Goal: Task Accomplishment & Management: Use online tool/utility

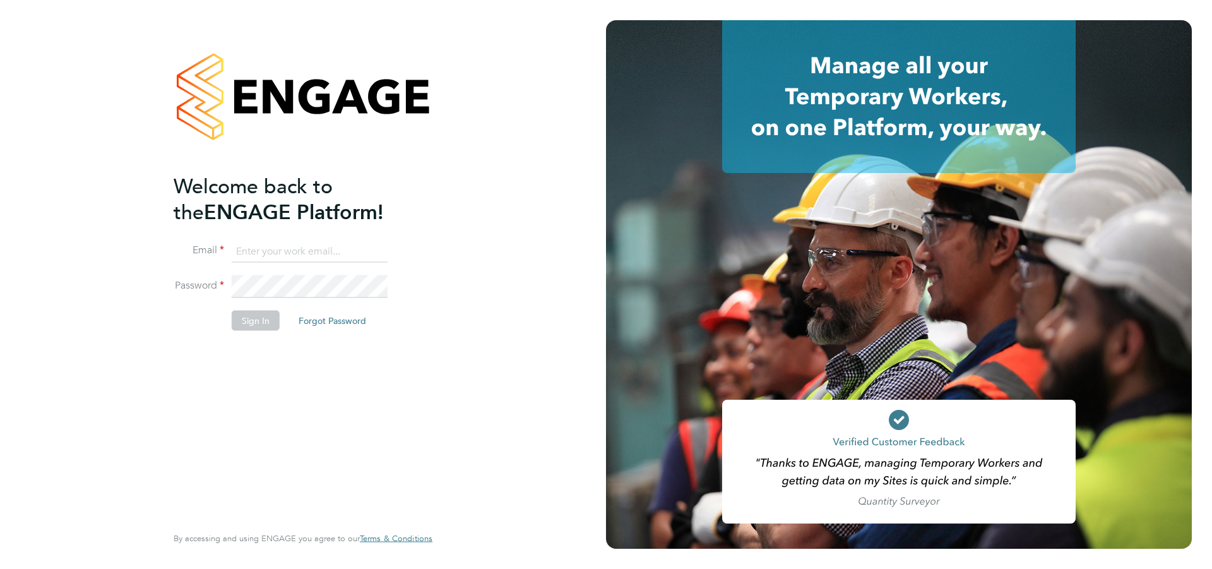
type input "jscholes@fr-group.co.uk"
click at [256, 318] on button "Sign In" at bounding box center [256, 320] width 48 height 20
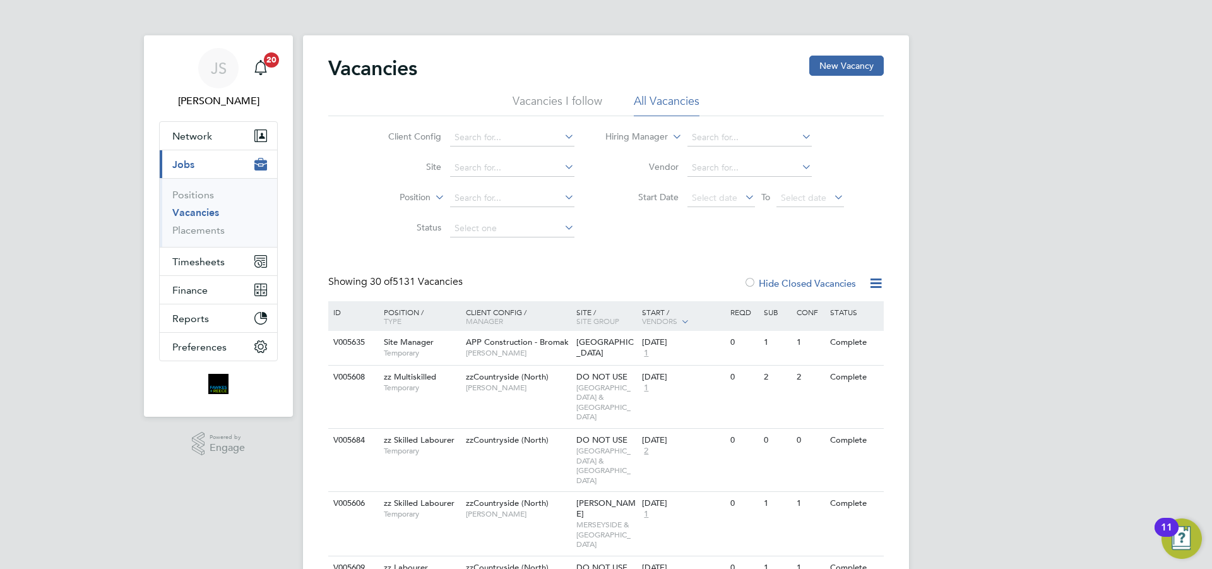
click at [665, 309] on div "Start / Vendors" at bounding box center [683, 317] width 88 height 32
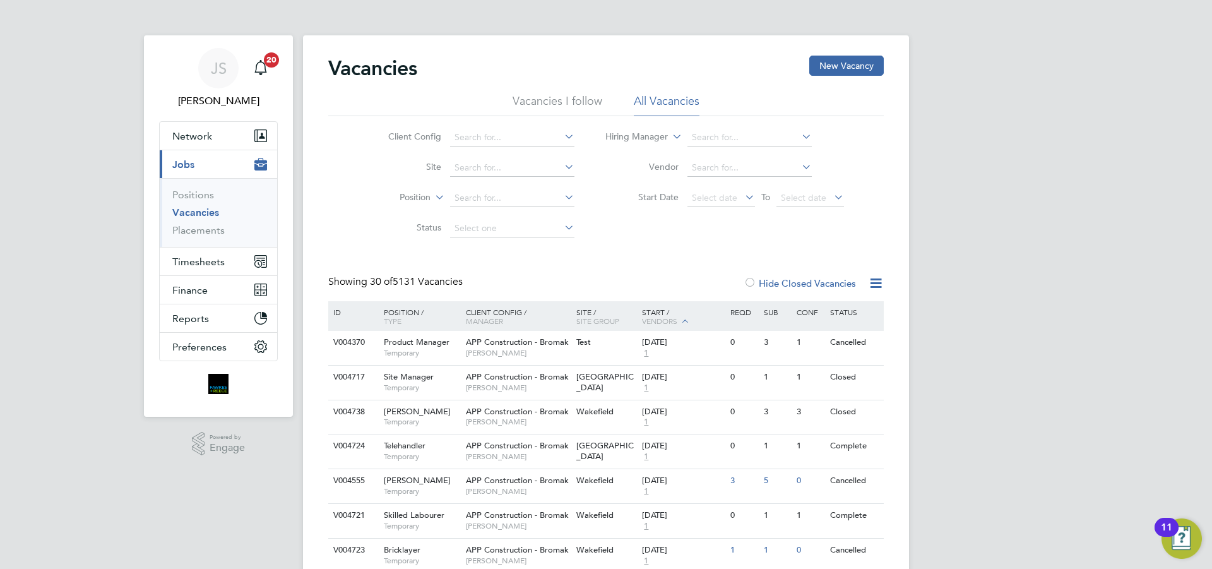
click at [644, 315] on div "Start / Vendors" at bounding box center [683, 317] width 88 height 32
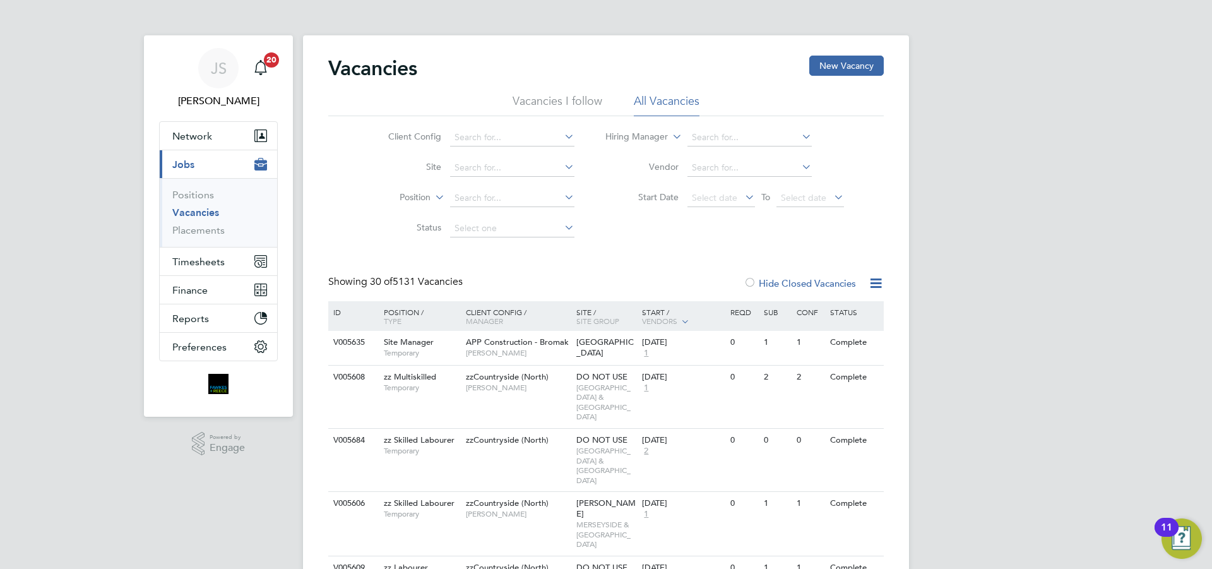
click at [198, 211] on link "Vacancies" at bounding box center [195, 212] width 47 height 12
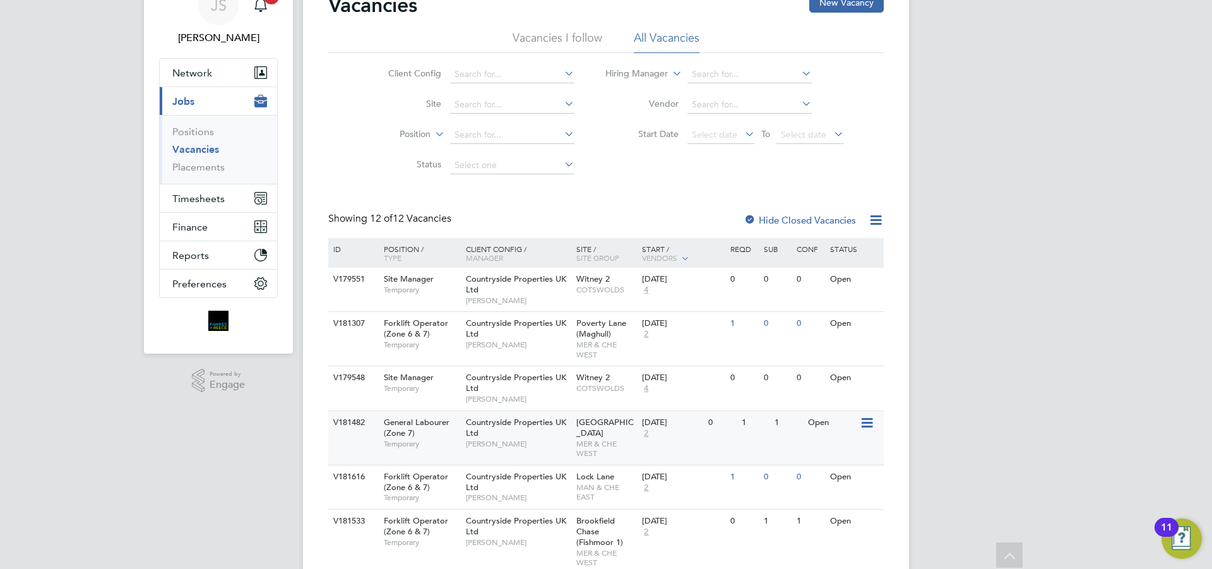
scroll to position [126, 0]
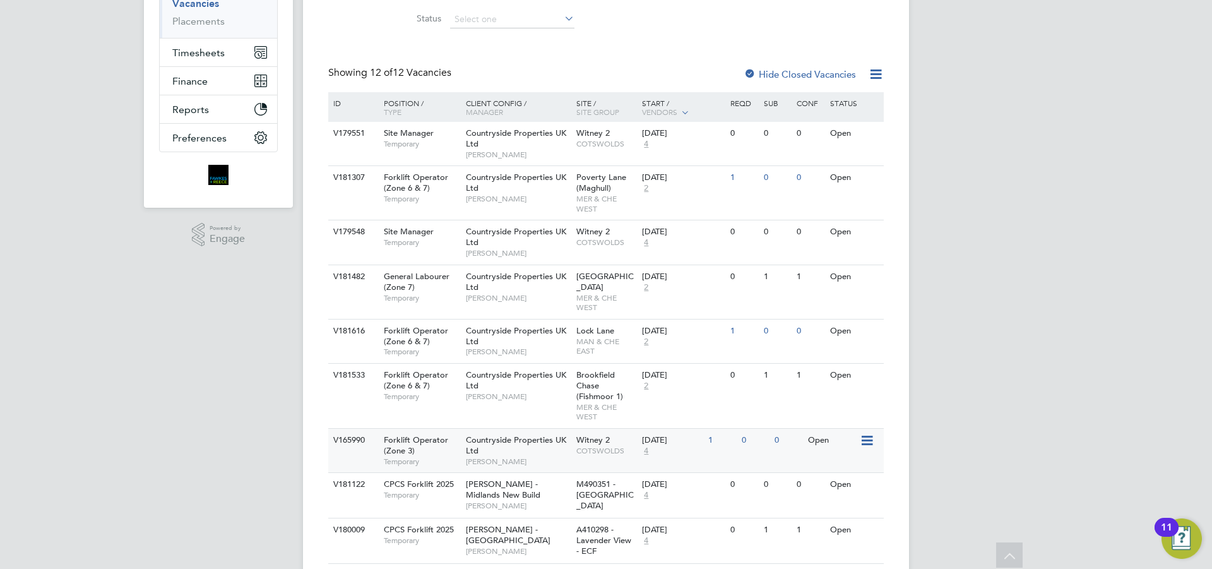
drag, startPoint x: 568, startPoint y: 424, endPoint x: 580, endPoint y: 450, distance: 28.0
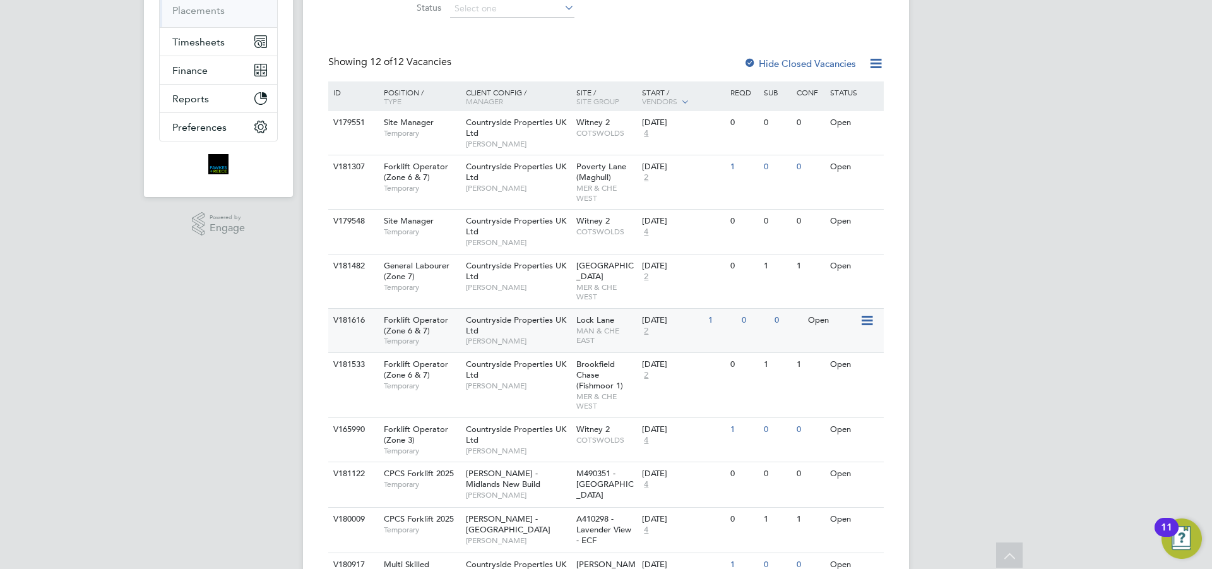
click at [540, 324] on span "Countryside Properties UK Ltd" at bounding box center [516, 324] width 100 height 21
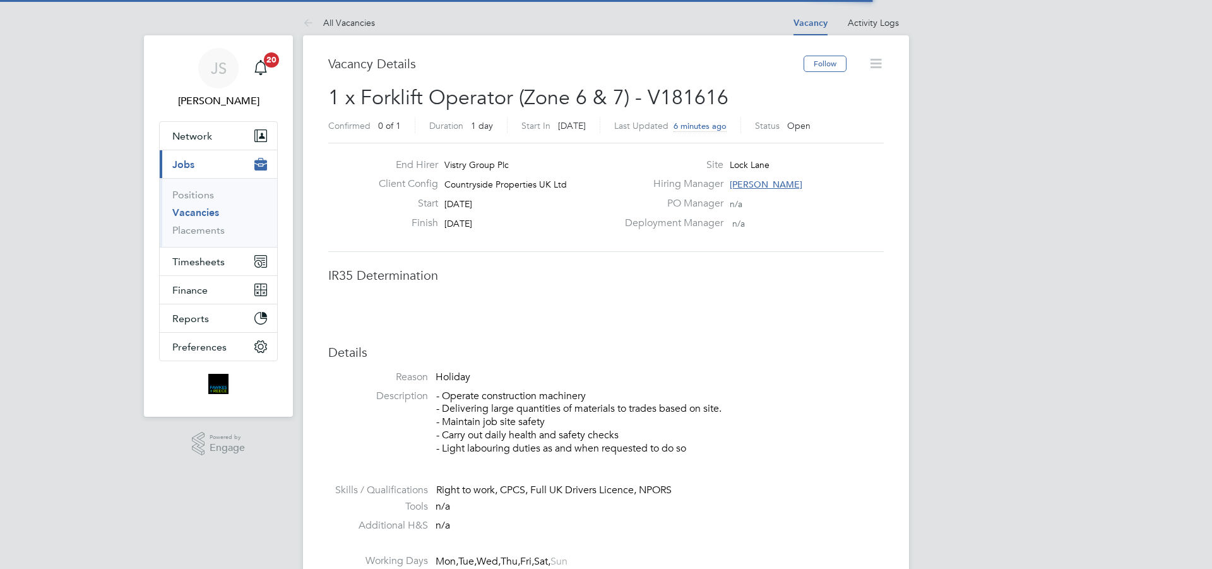
scroll to position [37, 88]
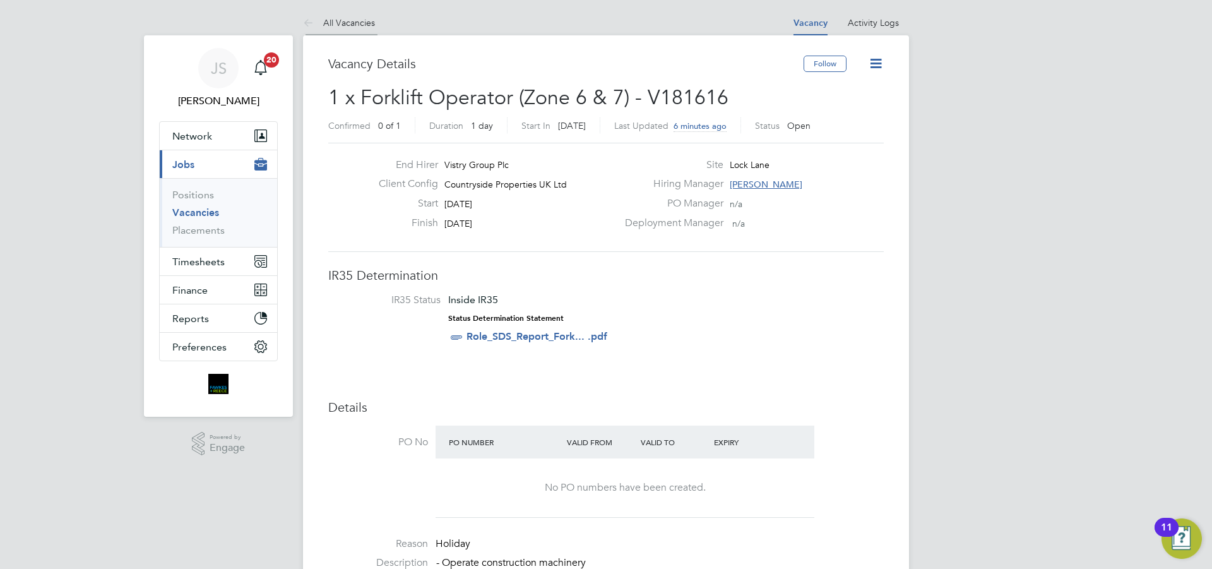
click at [328, 19] on link "All Vacancies" at bounding box center [339, 22] width 72 height 11
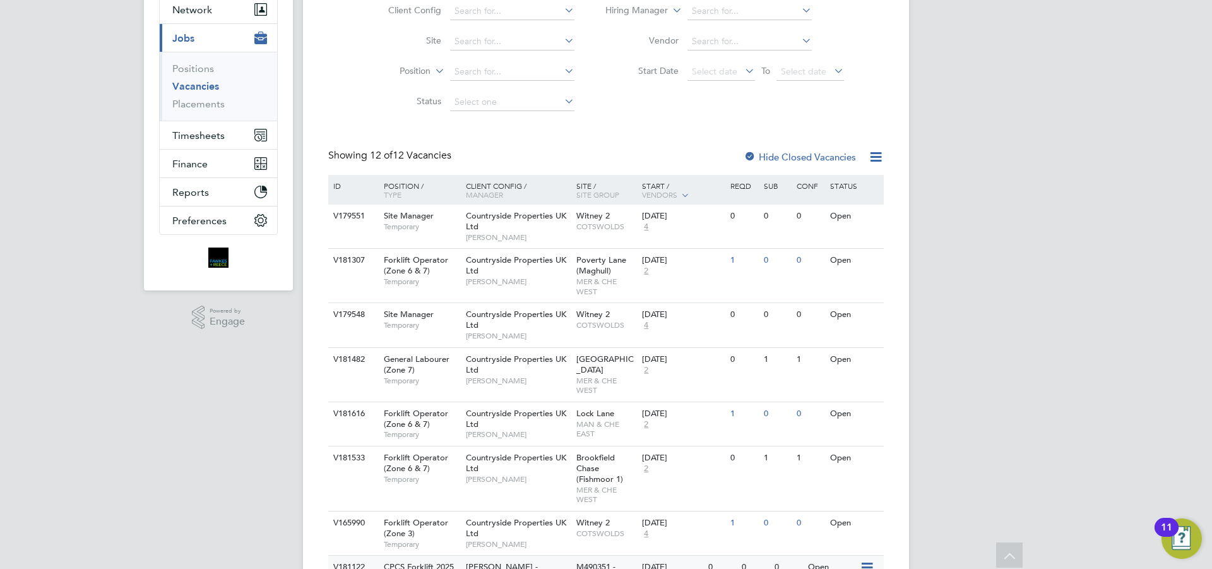
scroll to position [189, 0]
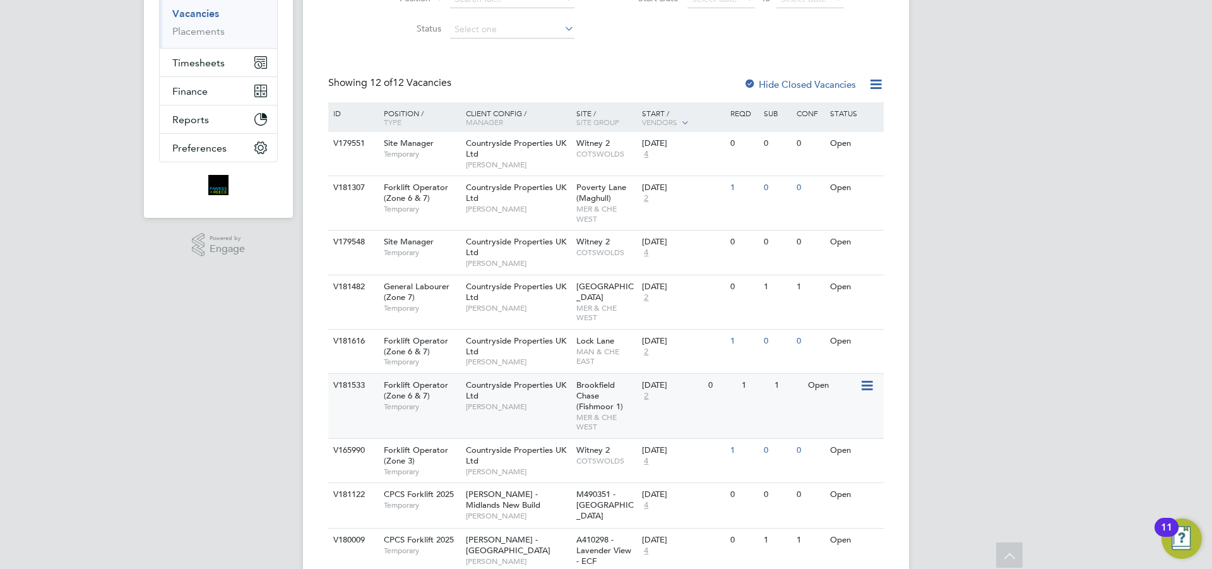
drag, startPoint x: 709, startPoint y: 402, endPoint x: 708, endPoint y: 415, distance: 12.7
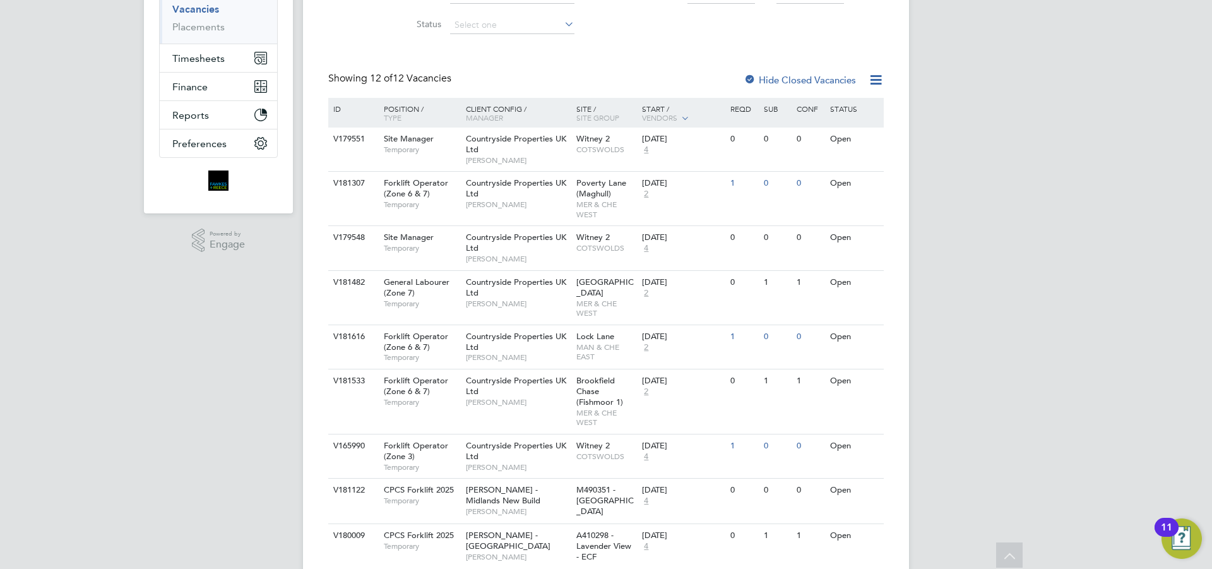
scroll to position [0, 0]
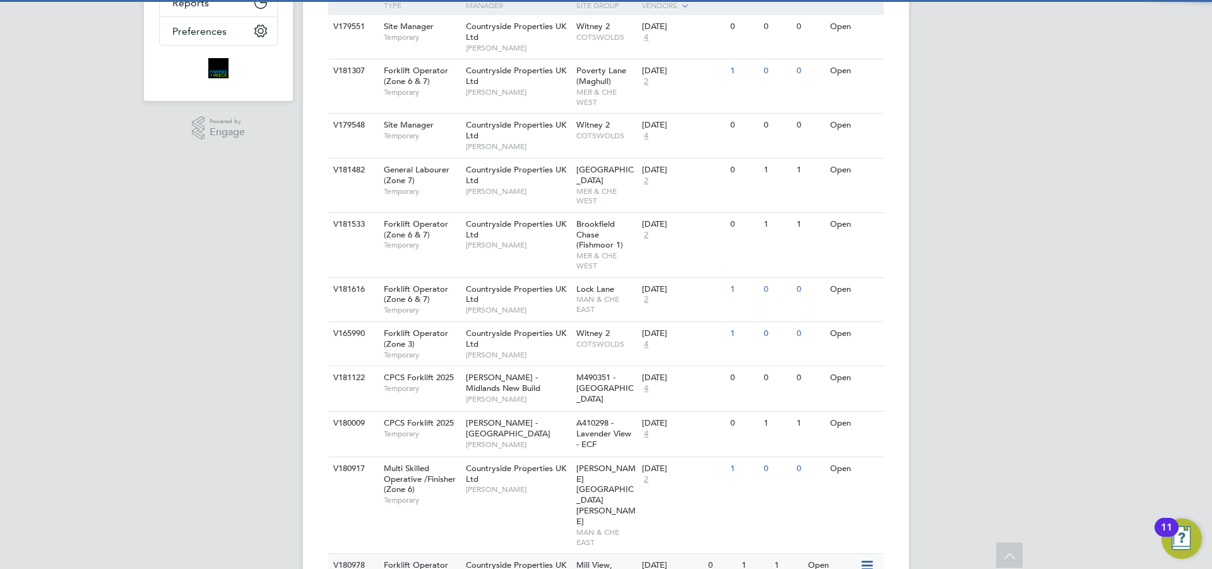
scroll to position [383, 0]
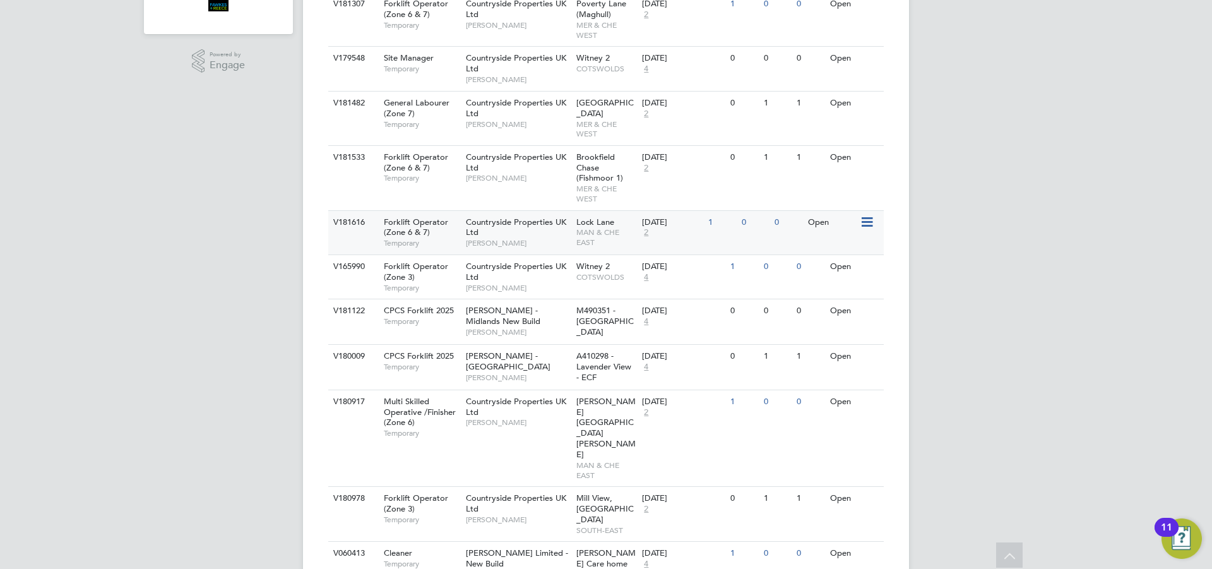
click at [503, 234] on div "Countryside Properties UK Ltd Mark Matthews" at bounding box center [518, 233] width 110 height 44
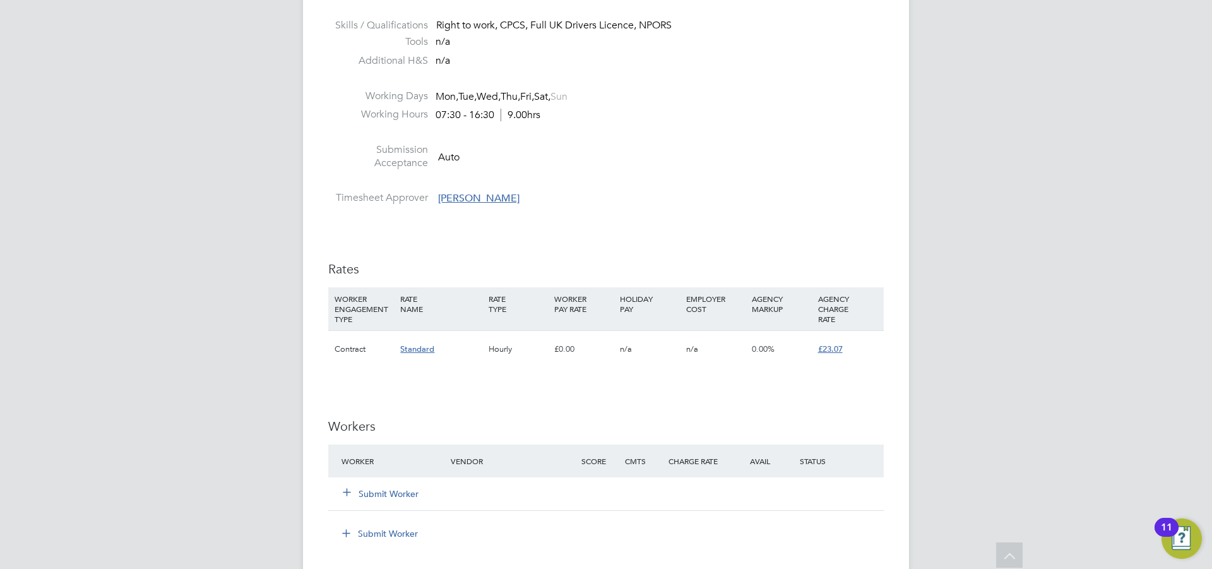
scroll to position [821, 0]
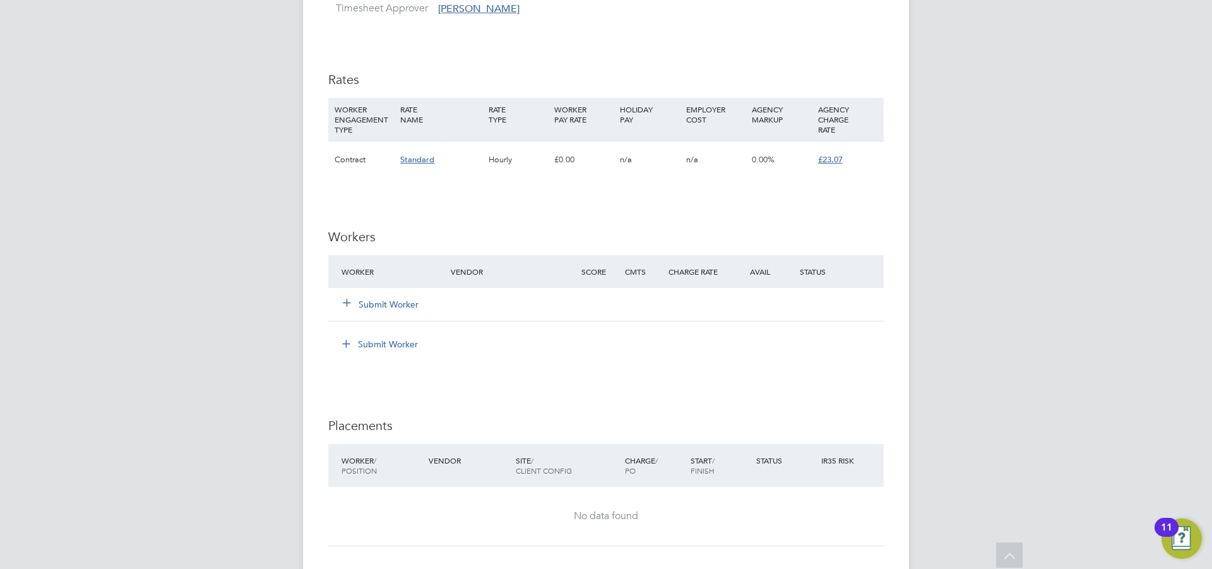
click at [352, 307] on icon at bounding box center [346, 301] width 9 height 9
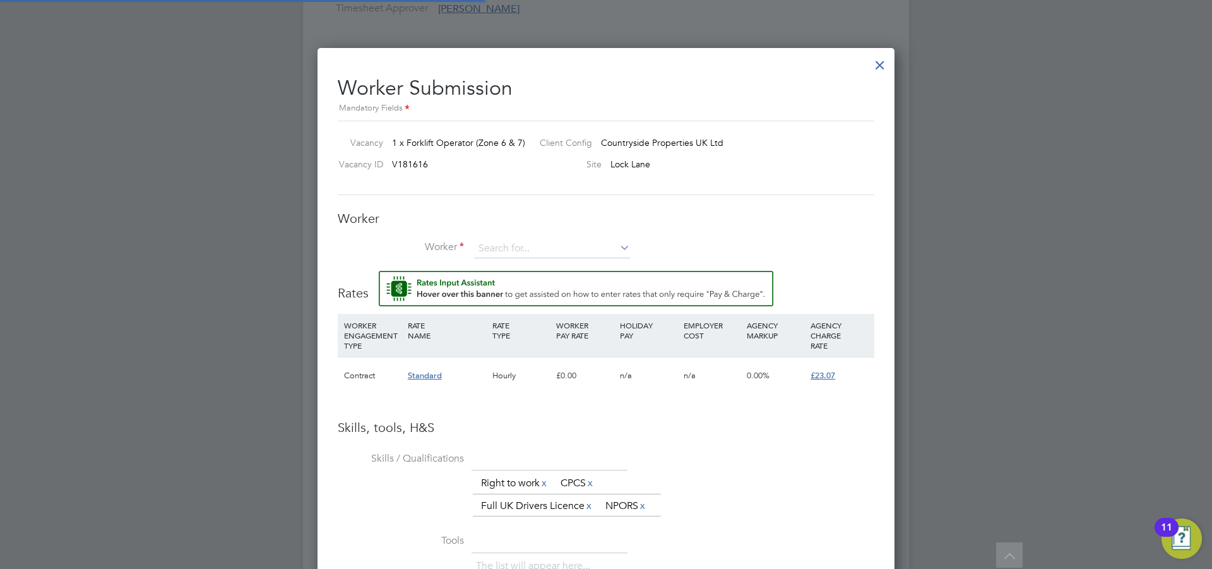
scroll to position [0, 0]
click at [477, 241] on li "Worker" at bounding box center [606, 255] width 537 height 32
click at [487, 243] on input at bounding box center [552, 248] width 156 height 19
click at [532, 248] on input at bounding box center [552, 248] width 156 height 19
click at [554, 266] on b "Munk" at bounding box center [565, 266] width 23 height 11
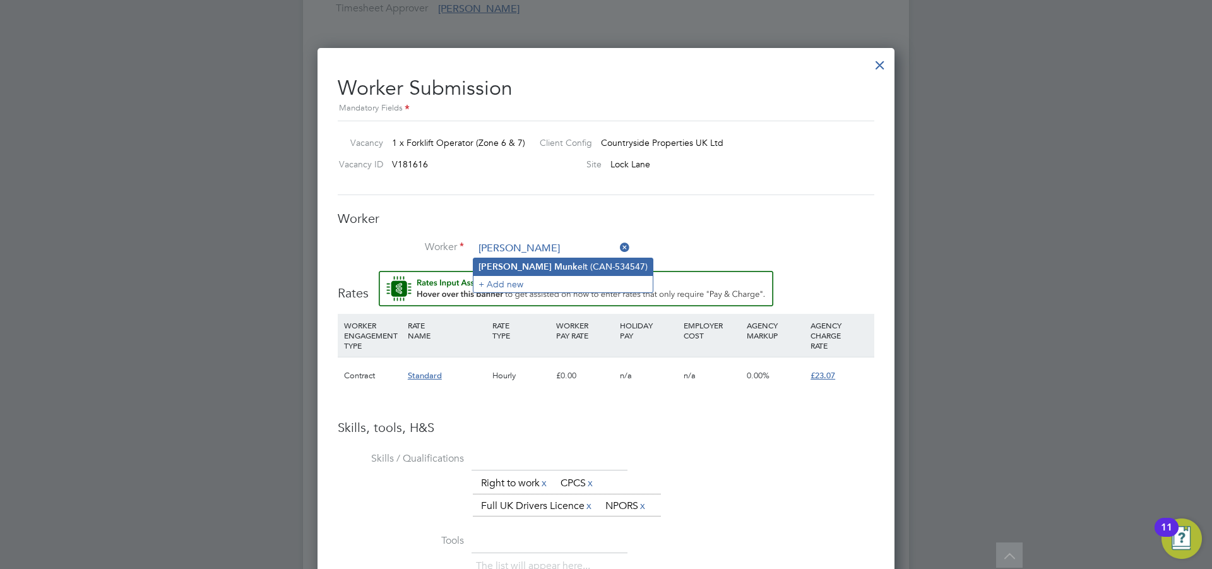
type input "Cory Munkelt (CAN-534547)"
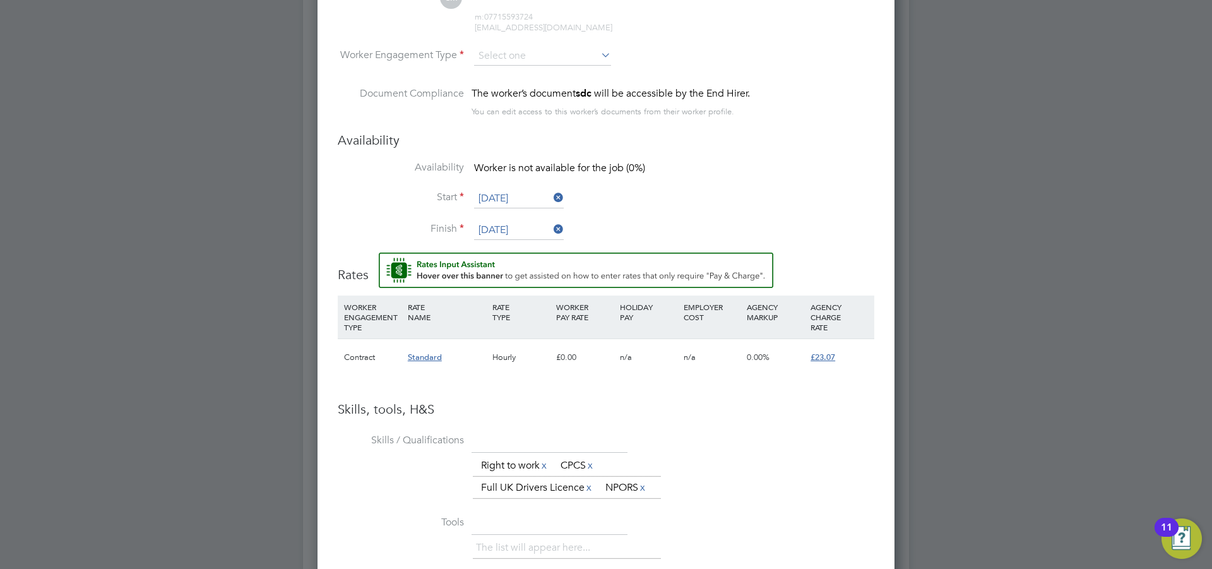
scroll to position [1168, 0]
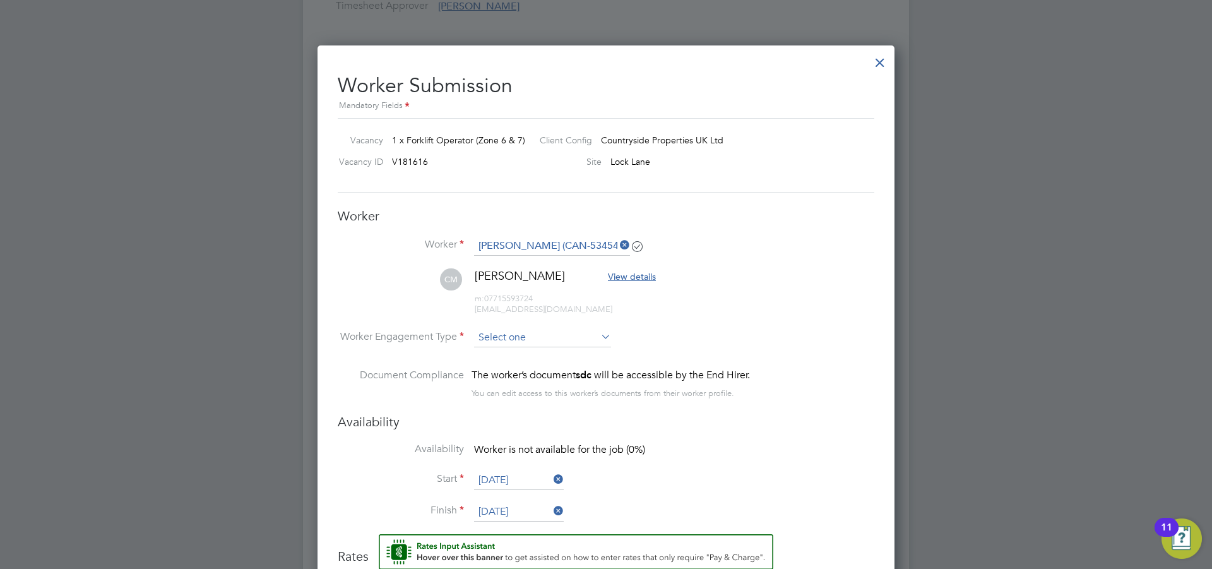
click at [514, 345] on input at bounding box center [542, 337] width 137 height 19
click at [530, 360] on li "Contract" at bounding box center [543, 355] width 138 height 16
type input "Contract"
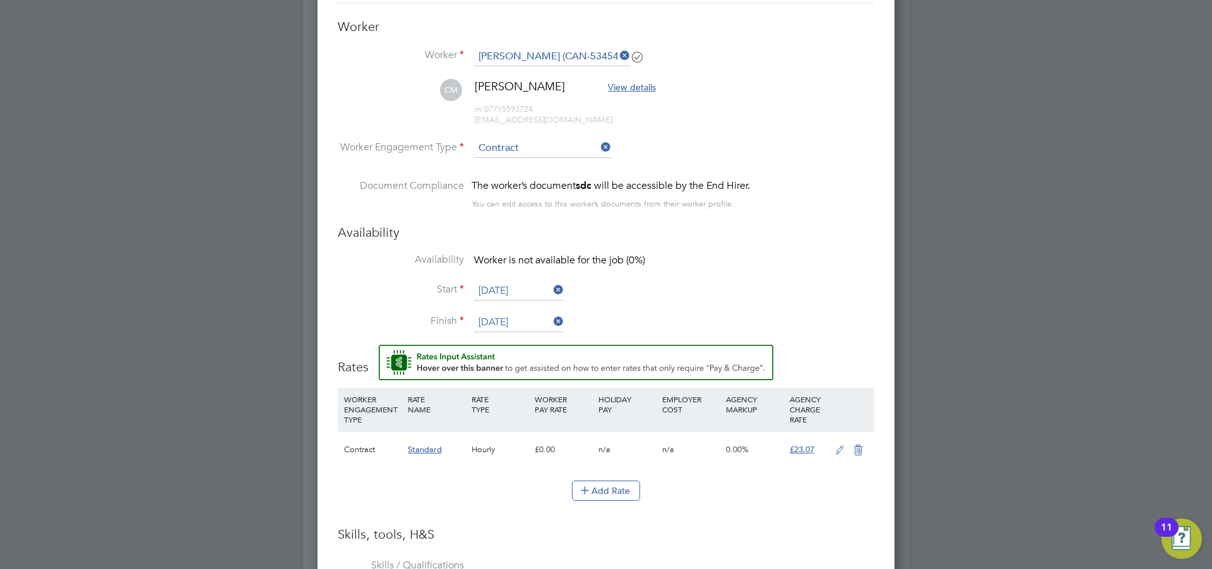
click at [838, 450] on icon at bounding box center [840, 450] width 16 height 10
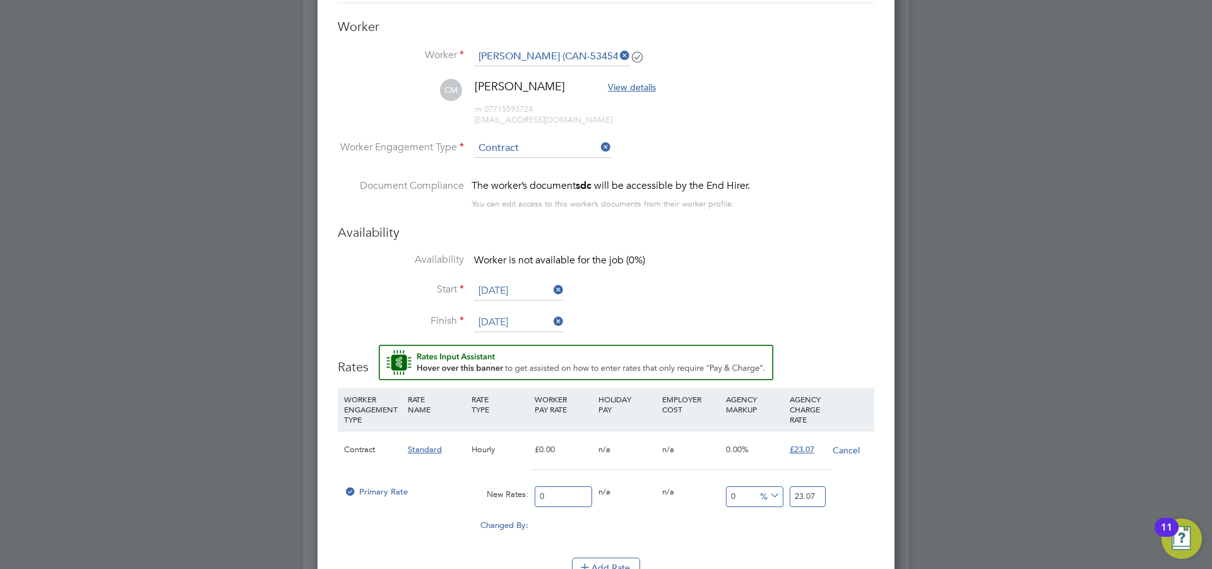
click at [554, 491] on input "0" at bounding box center [563, 496] width 57 height 21
type input "1"
type input "19"
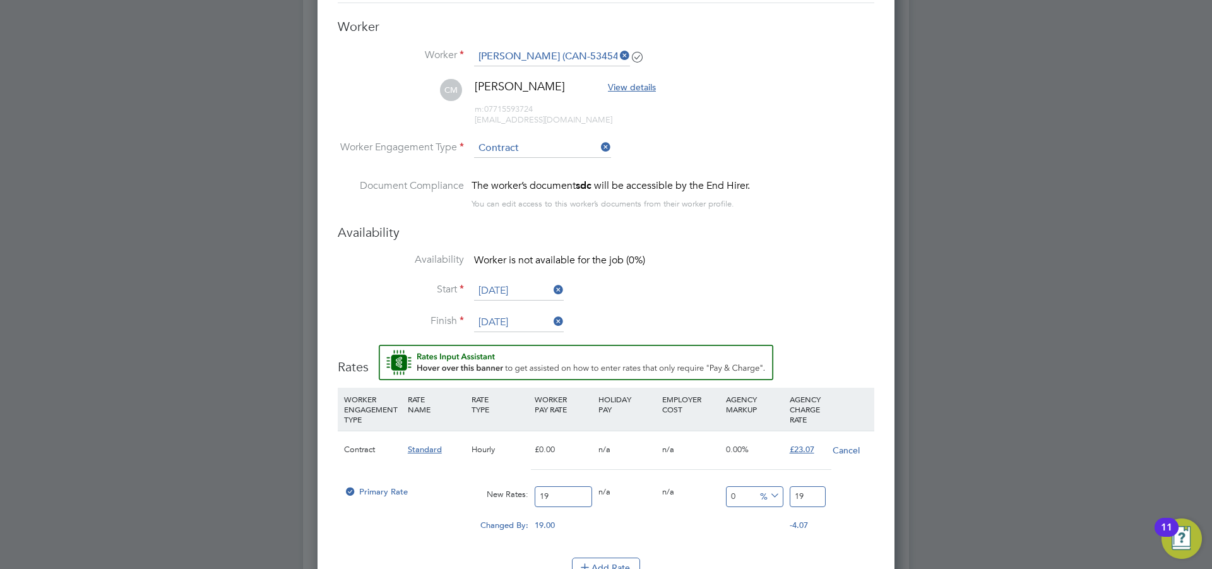
type input "19.5"
type input "19.50"
drag, startPoint x: 815, startPoint y: 498, endPoint x: 709, endPoint y: 511, distance: 106.9
click at [709, 511] on div "Primary Rate New Rates: 19.50 0 n/a 0 n/a 0 0 % 19.5" at bounding box center [606, 496] width 537 height 33
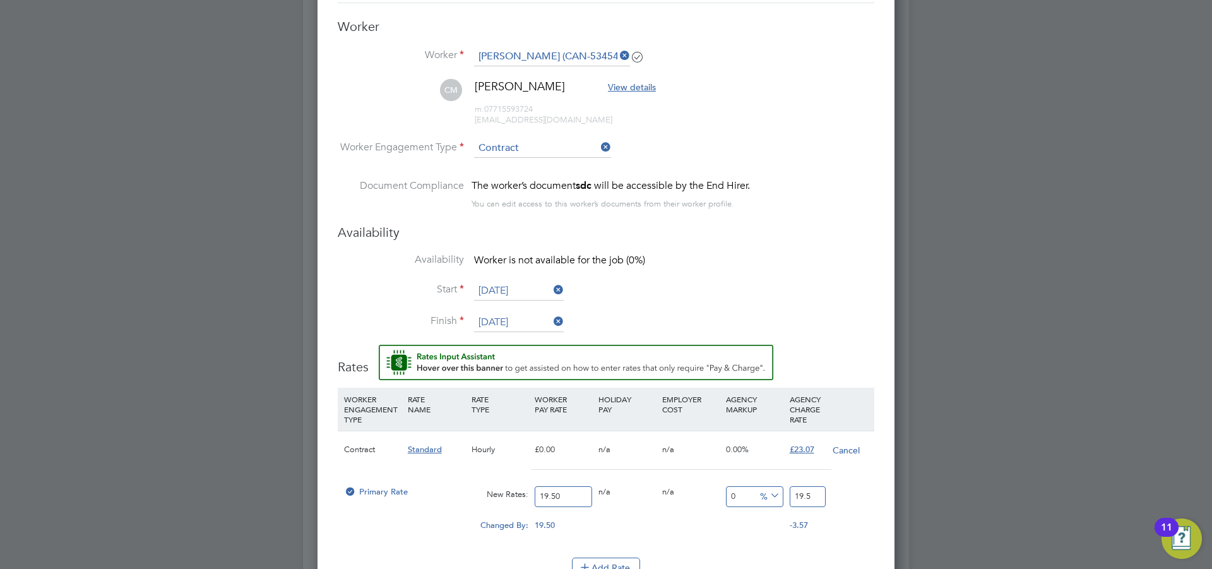
type input "-89.74358974358974"
type input "2"
type input "17.94871794871795"
type input "23.0"
type input "18.307692307692307"
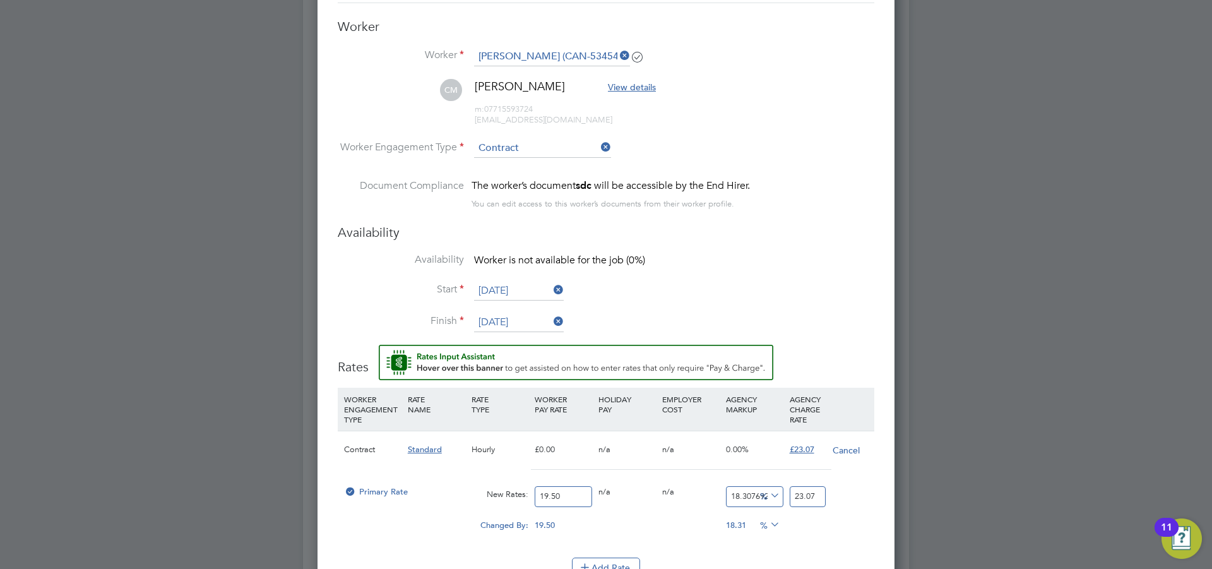
type input "23.07"
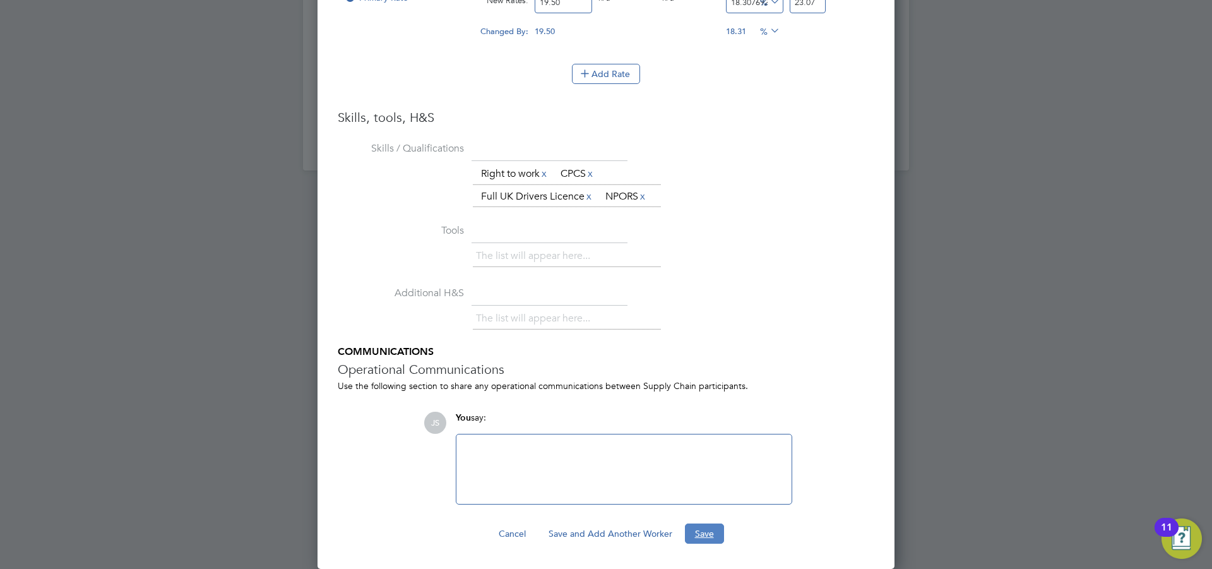
click at [707, 537] on button "Save" at bounding box center [704, 533] width 39 height 20
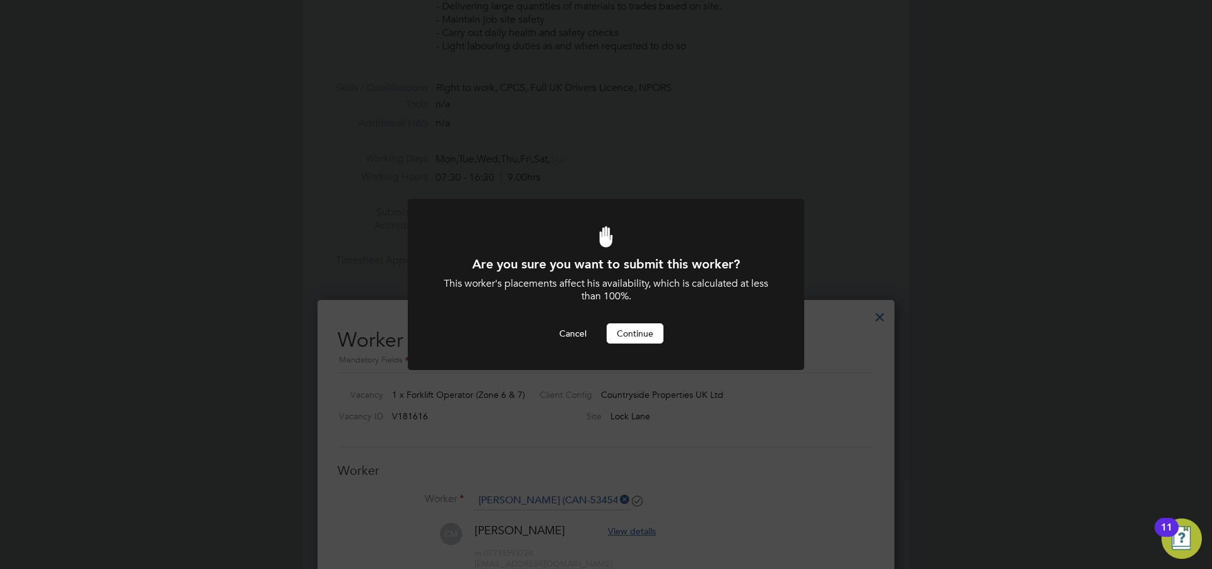
click at [631, 333] on button "Continue" at bounding box center [635, 333] width 57 height 20
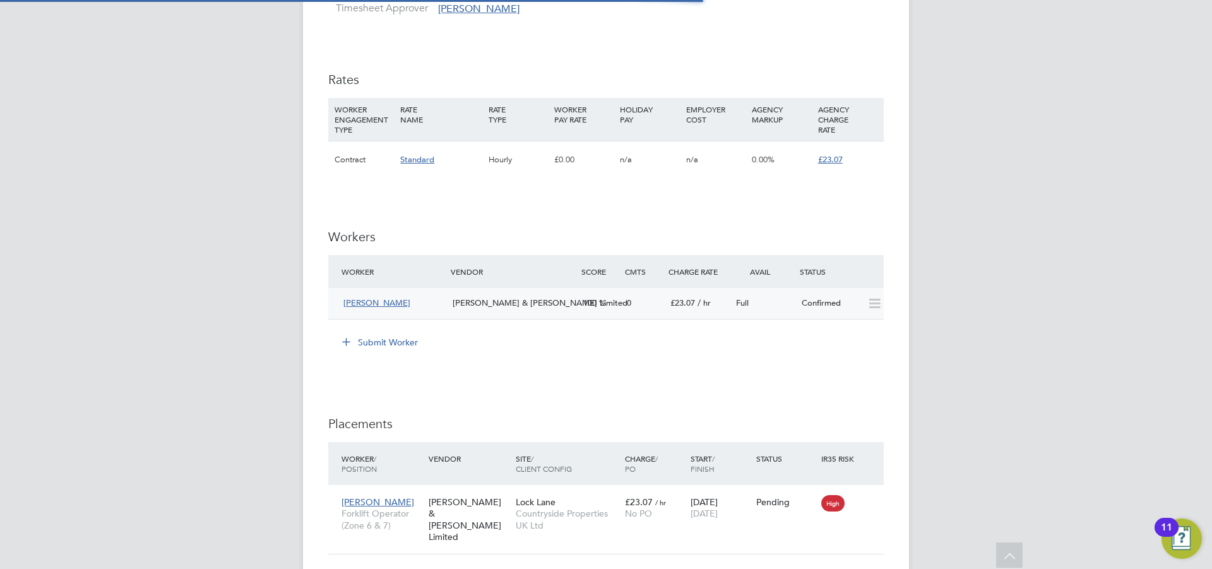
scroll to position [6, 6]
click at [564, 509] on span "Countryside Properties UK Ltd" at bounding box center [567, 519] width 103 height 23
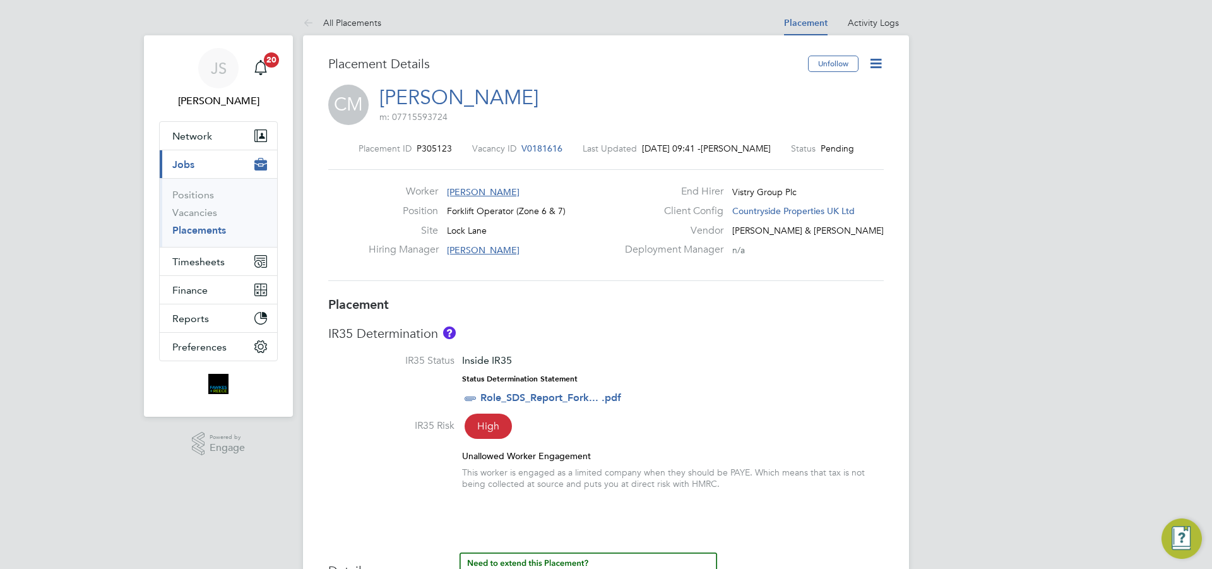
click at [878, 62] on icon at bounding box center [876, 64] width 16 height 16
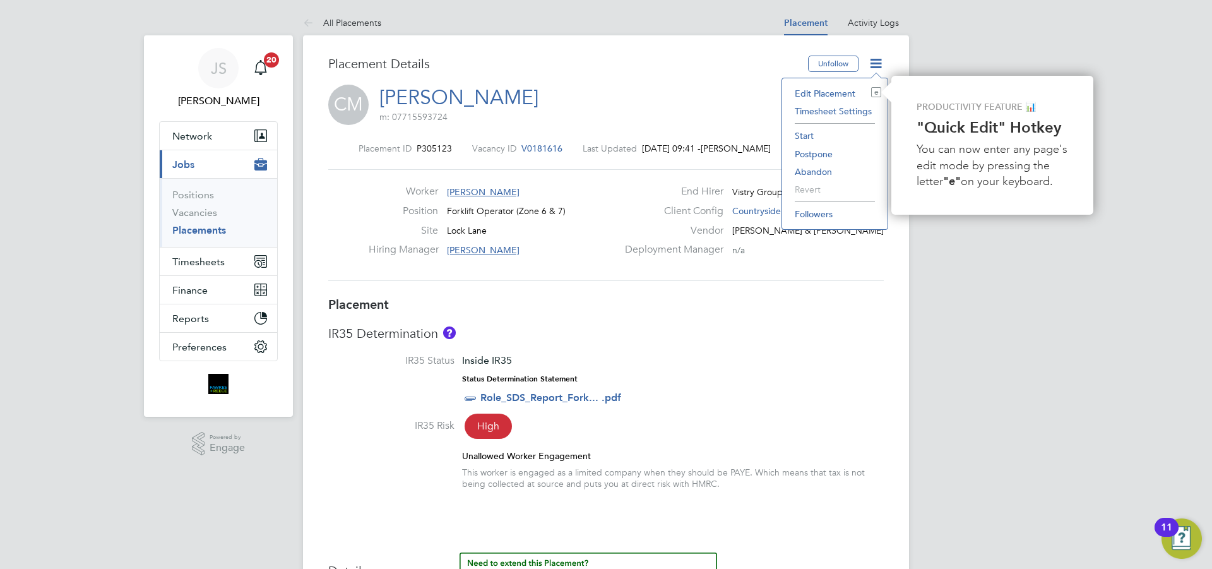
click at [821, 133] on li "Start" at bounding box center [835, 136] width 93 height 18
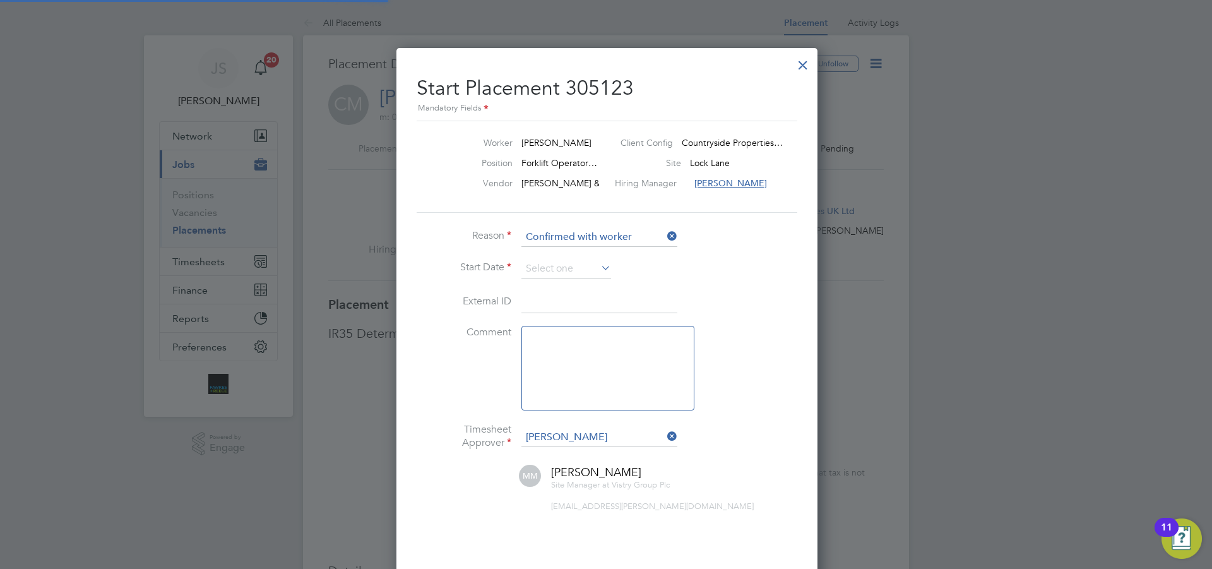
scroll to position [6, 6]
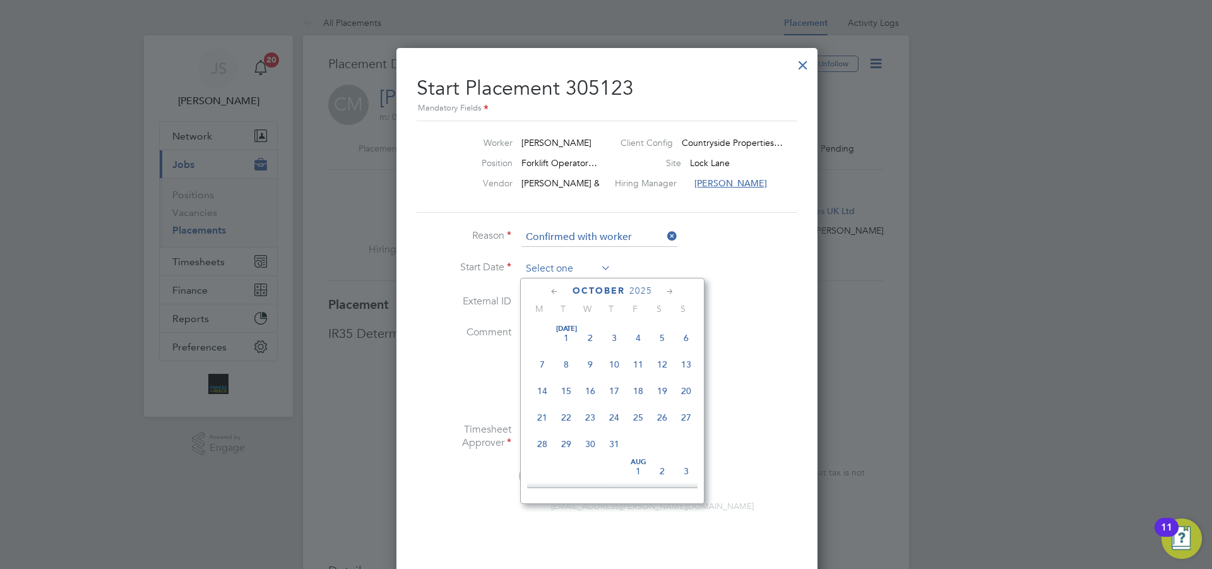
click at [546, 266] on input at bounding box center [567, 269] width 90 height 19
click at [634, 331] on span "26" at bounding box center [638, 328] width 24 height 24
type input "[DATE]"
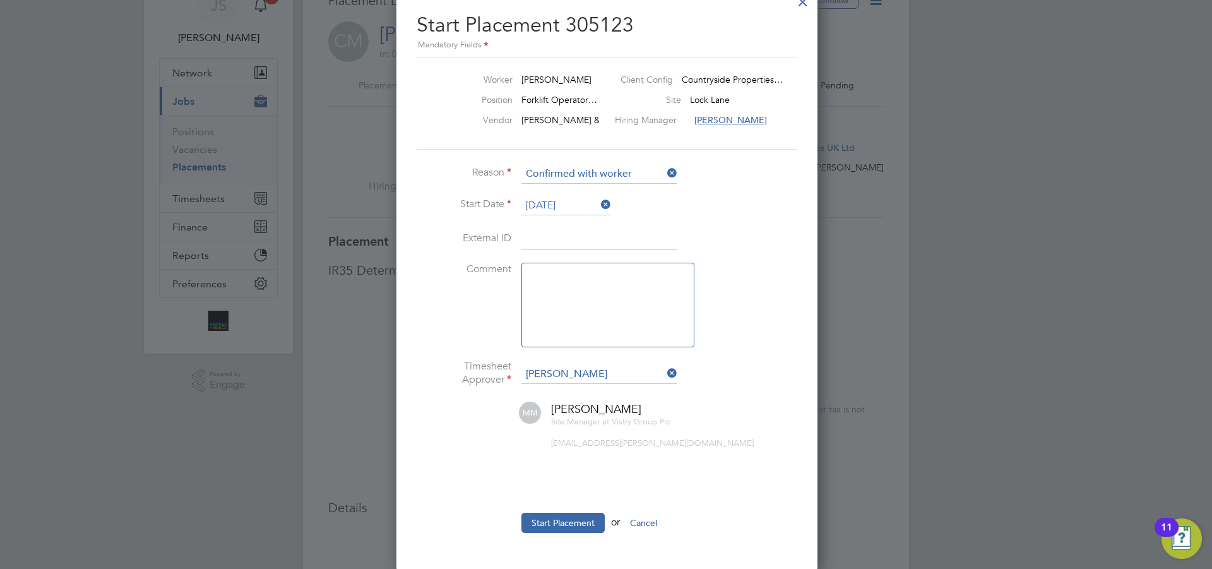
click at [549, 317] on textarea at bounding box center [608, 305] width 173 height 85
type textarea "checked onto site"
click at [573, 529] on button "Start Placement" at bounding box center [563, 523] width 83 height 20
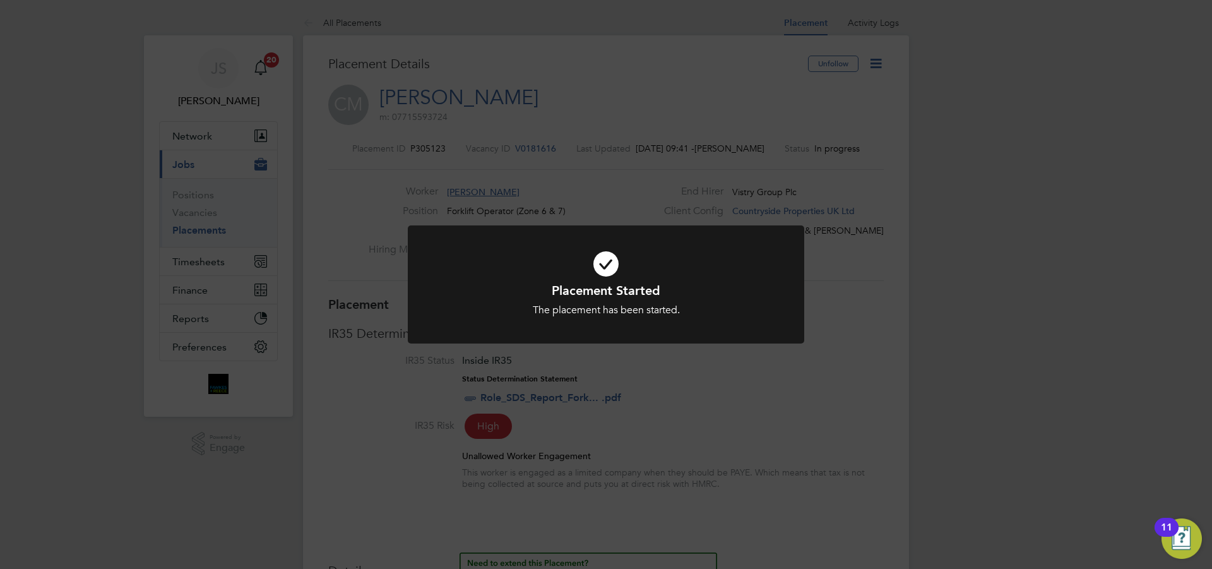
click at [883, 68] on div "Placement Started The placement has been started. Cancel Okay" at bounding box center [606, 284] width 1212 height 569
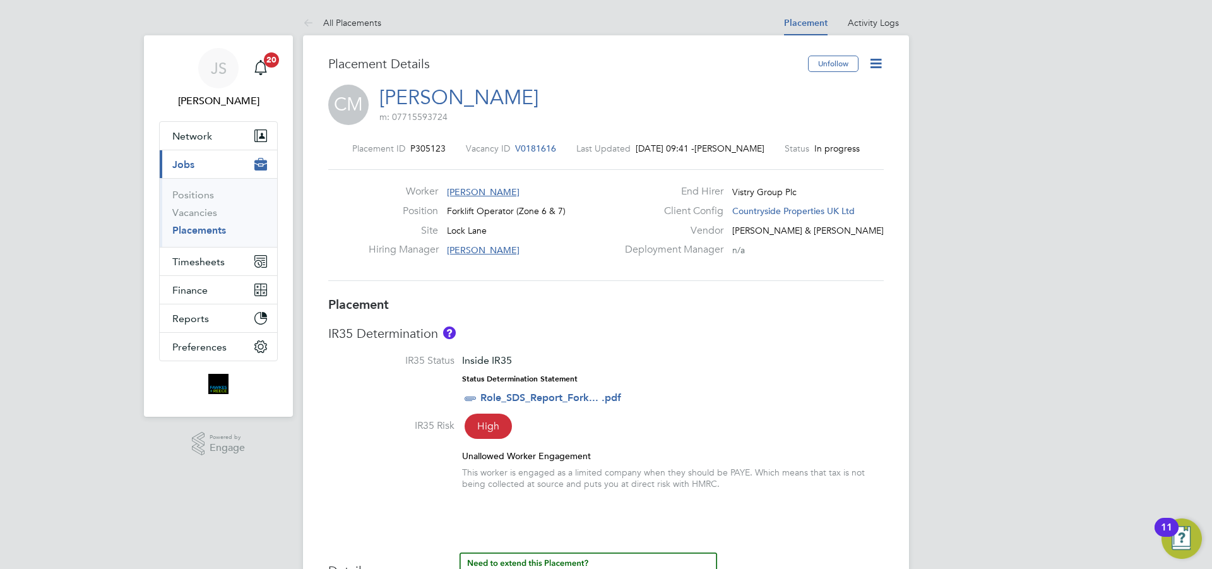
click at [876, 68] on icon at bounding box center [876, 64] width 16 height 16
drag, startPoint x: 614, startPoint y: 82, endPoint x: 650, endPoint y: 80, distance: 36.0
click at [637, 82] on div "Placement Details" at bounding box center [563, 70] width 470 height 29
click at [304, 27] on icon at bounding box center [311, 24] width 16 height 16
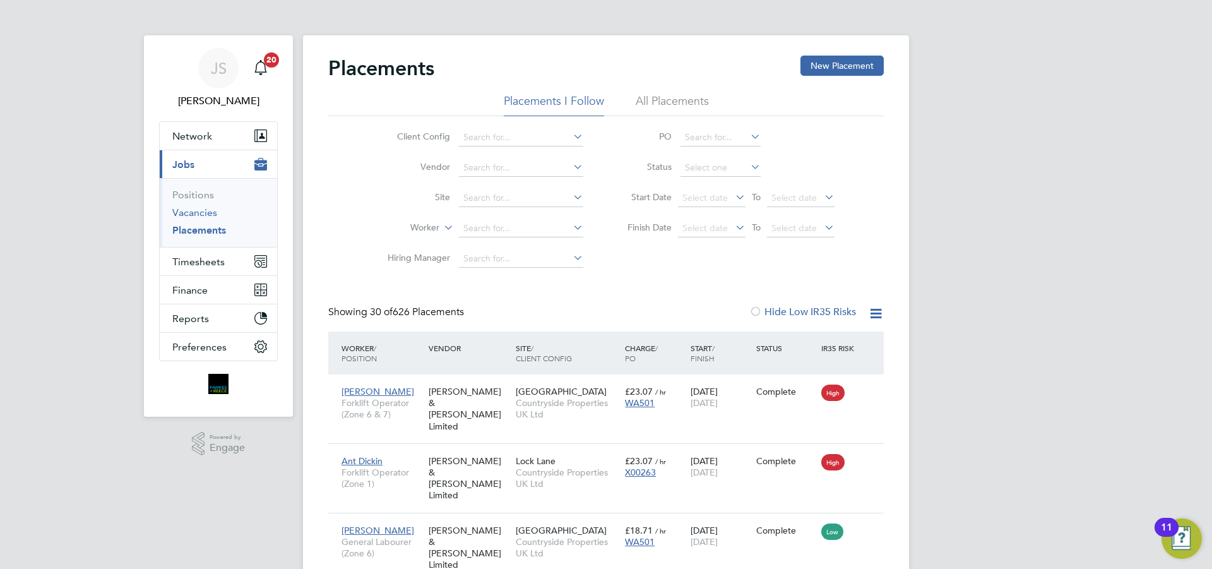
click at [184, 215] on link "Vacancies" at bounding box center [194, 212] width 45 height 12
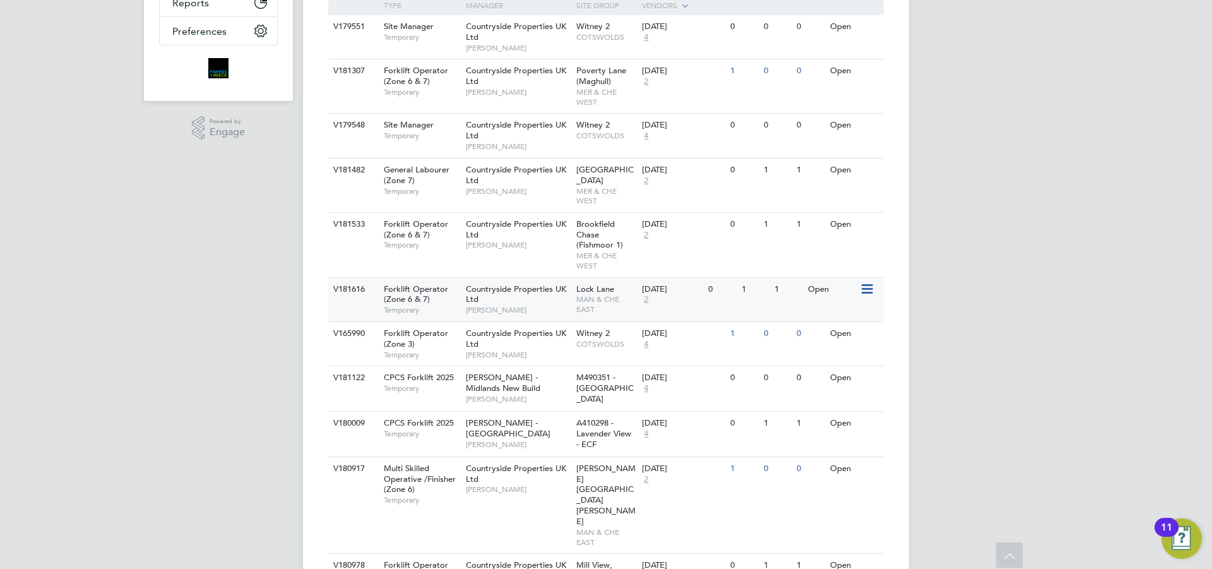
click at [535, 304] on div "Countryside Properties UK Ltd Mark Matthews" at bounding box center [518, 300] width 110 height 44
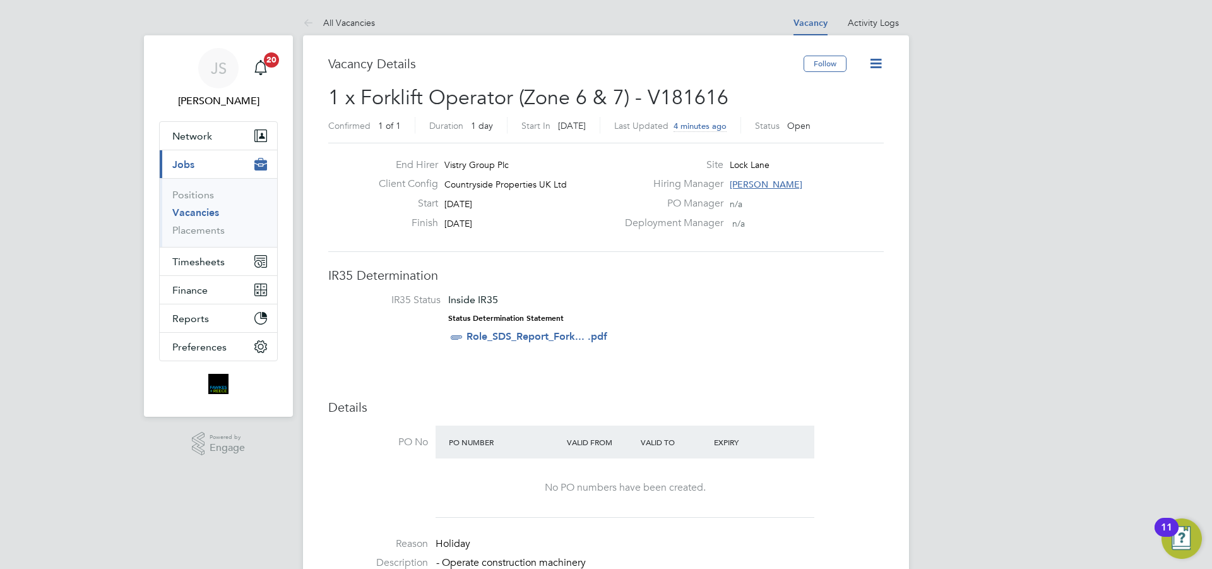
click at [876, 57] on icon at bounding box center [876, 64] width 16 height 16
click at [773, 101] on h2 "1 x Forklift Operator (Zone 6 & 7) - V181616 Confirmed 1 of 1 Duration 1 day St…" at bounding box center [606, 111] width 556 height 53
click at [873, 65] on icon at bounding box center [876, 64] width 16 height 16
click at [712, 72] on div "Vacancy Details" at bounding box center [565, 70] width 475 height 29
click at [191, 260] on span "Timesheets" at bounding box center [198, 262] width 52 height 12
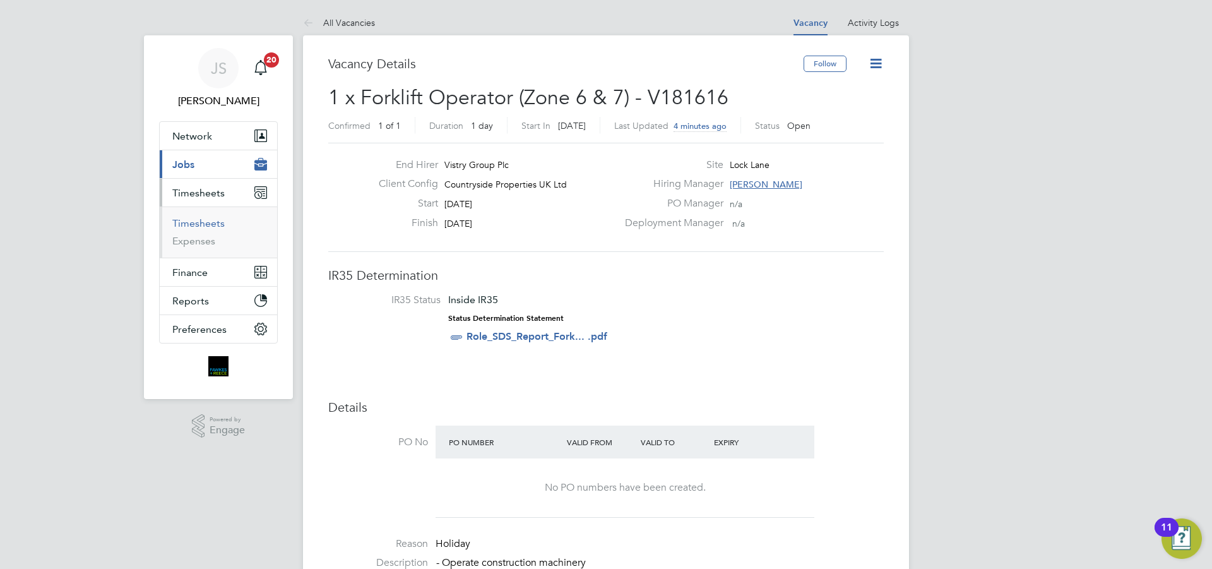
click at [186, 224] on link "Timesheets" at bounding box center [198, 223] width 52 height 12
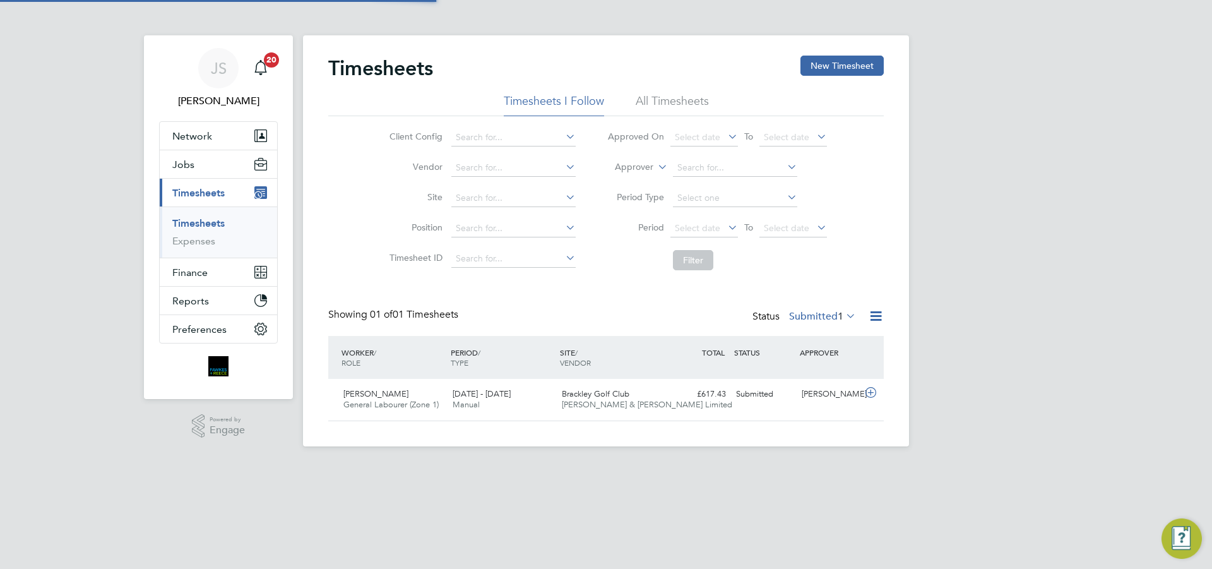
scroll to position [32, 110]
click at [815, 320] on label "Submitted 1" at bounding box center [822, 316] width 67 height 13
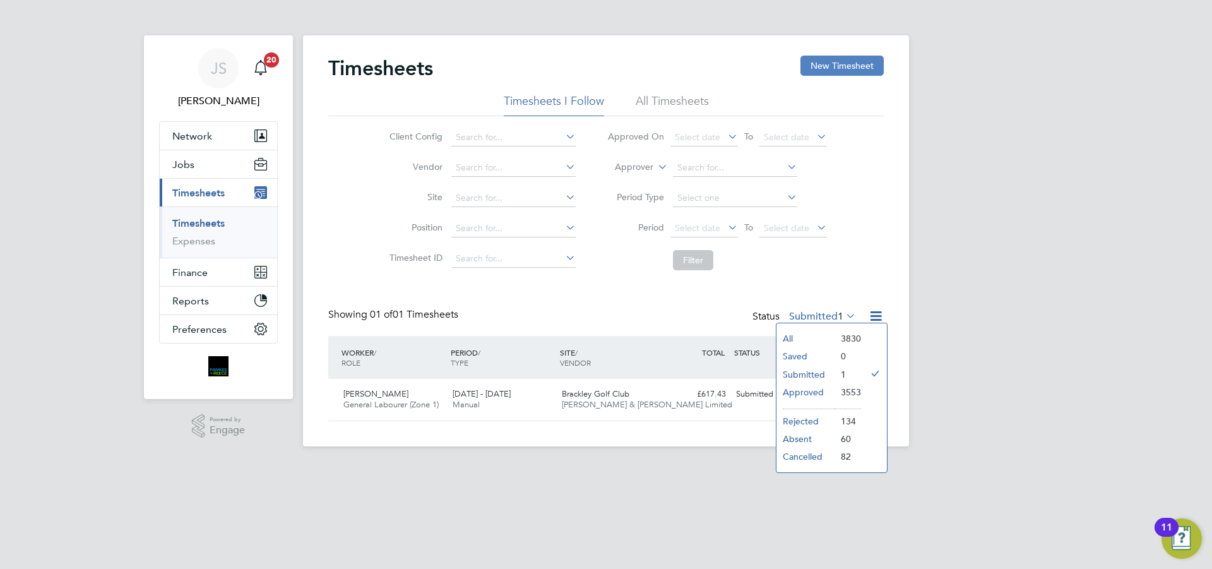
click at [812, 68] on button "New Timesheet" at bounding box center [842, 66] width 83 height 20
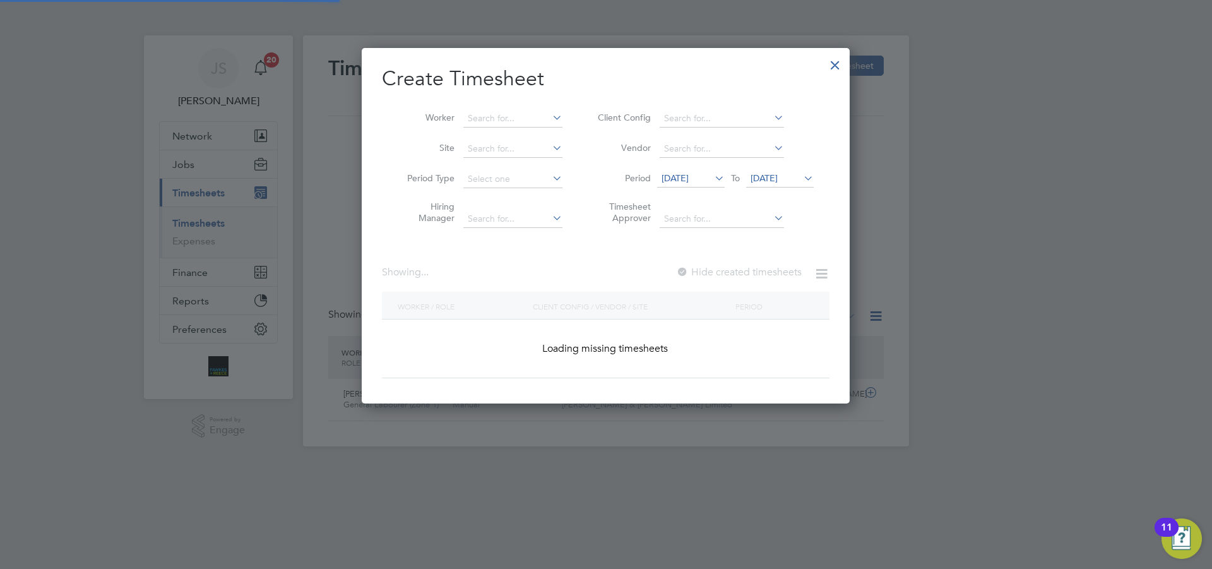
scroll to position [1296, 489]
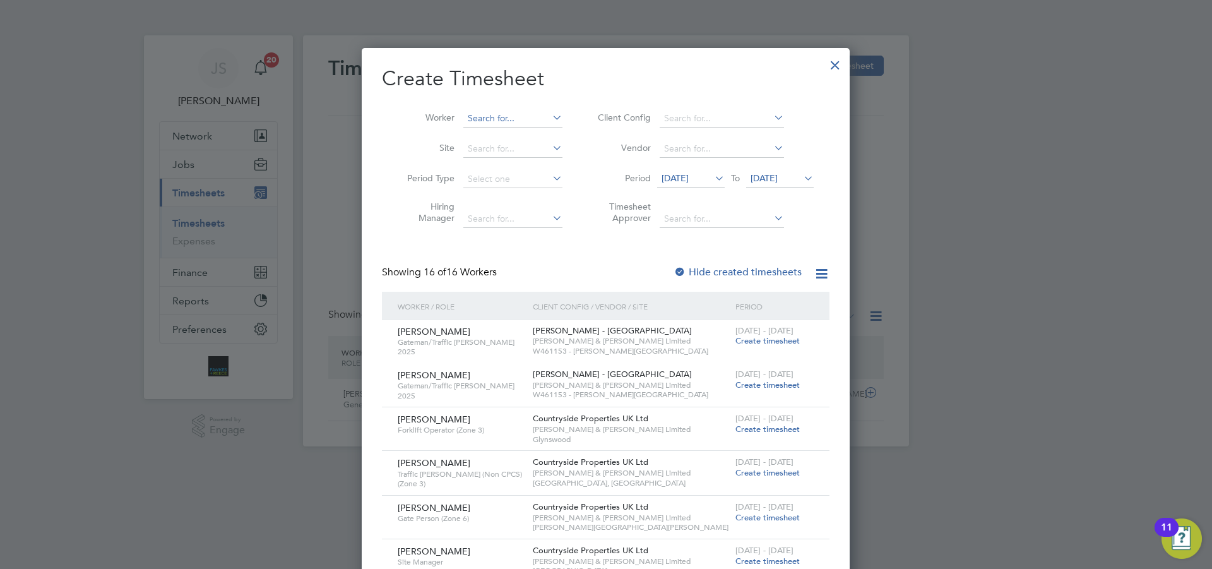
click at [467, 118] on input at bounding box center [512, 119] width 99 height 18
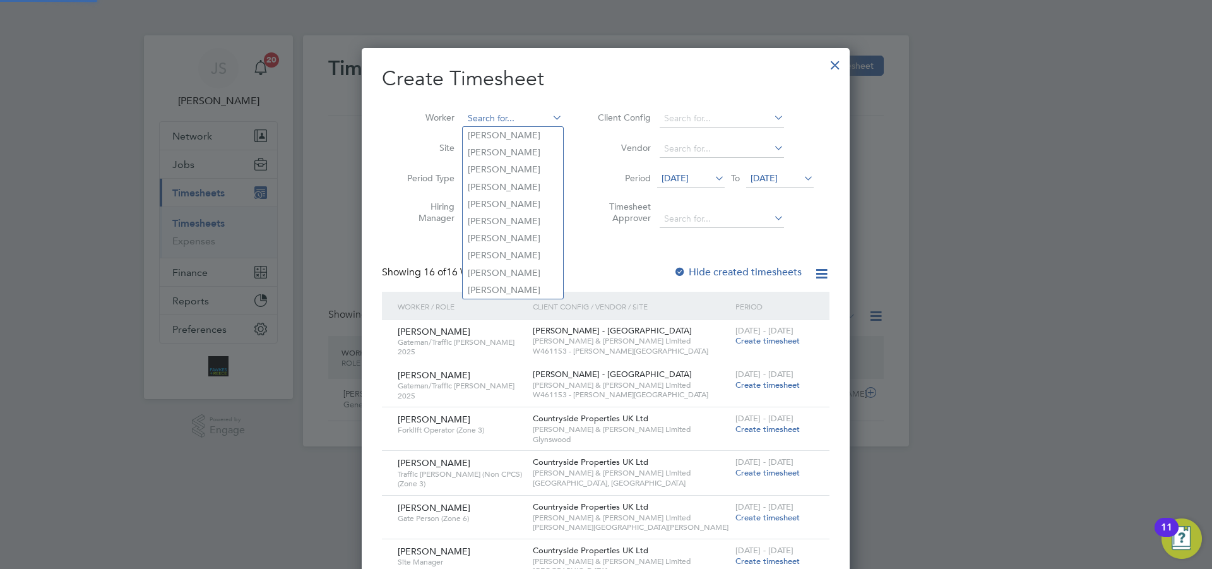
drag, startPoint x: 475, startPoint y: 114, endPoint x: 482, endPoint y: 115, distance: 6.3
click at [481, 115] on input at bounding box center [512, 119] width 99 height 18
click at [494, 117] on input at bounding box center [512, 119] width 99 height 18
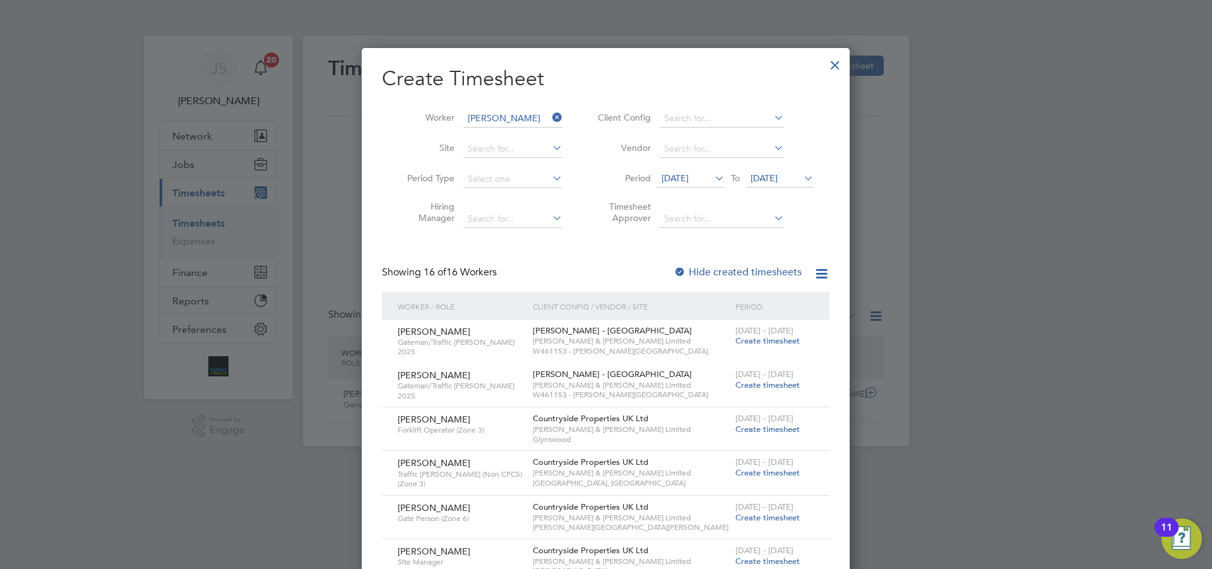
click at [505, 128] on li "[PERSON_NAME]" at bounding box center [521, 135] width 116 height 17
type input "[PERSON_NAME]"
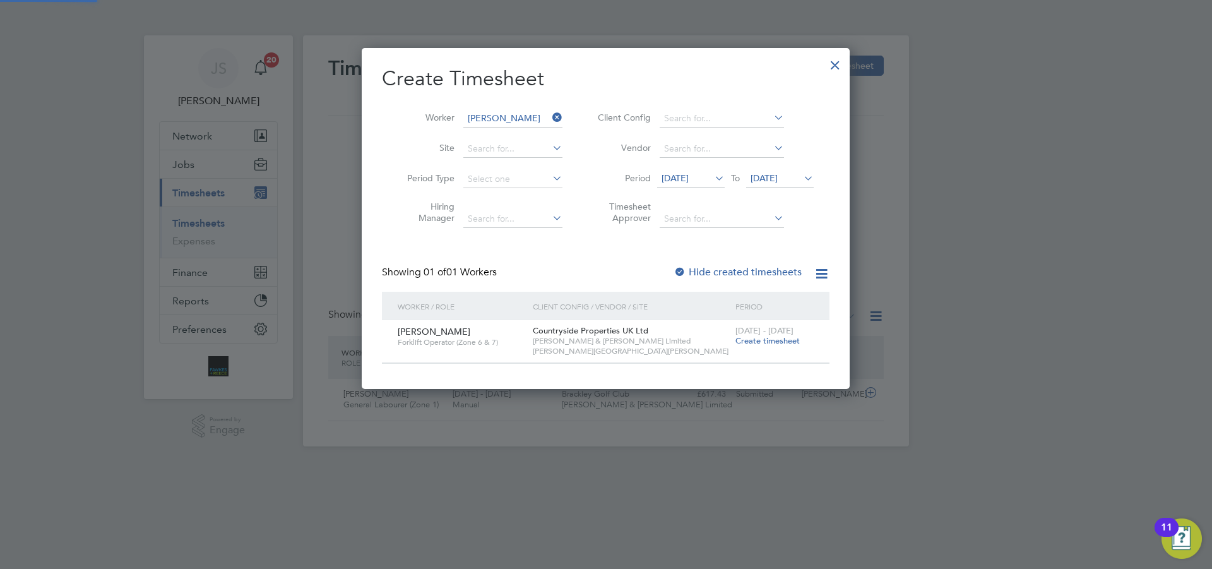
scroll to position [340, 489]
click at [770, 341] on span "Create timesheet" at bounding box center [768, 340] width 64 height 11
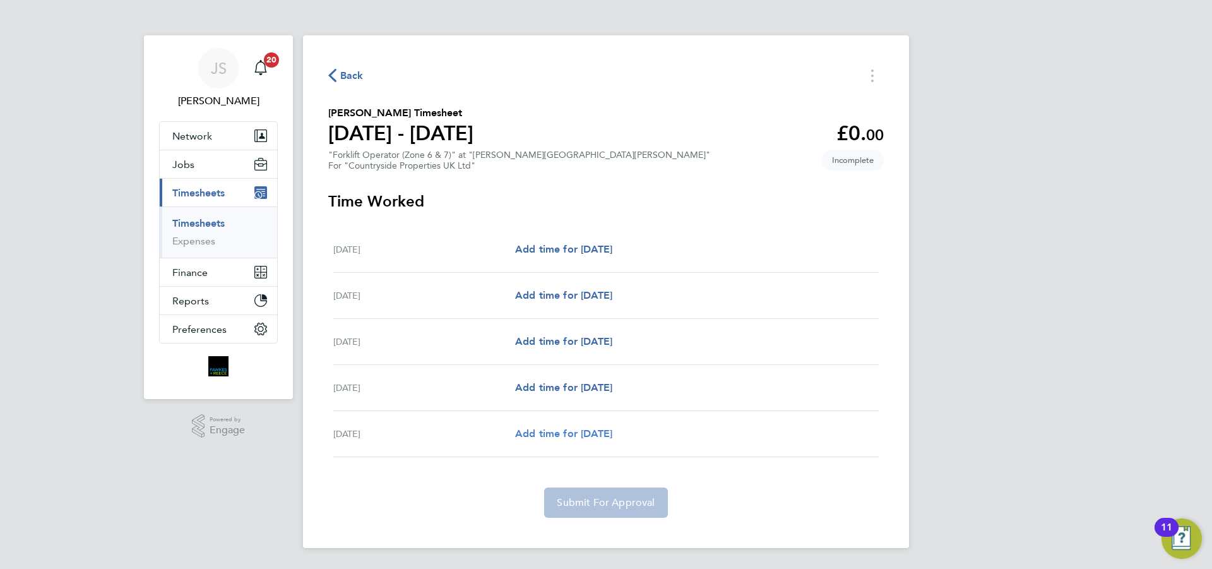
click at [561, 433] on span "Add time for [DATE]" at bounding box center [563, 433] width 97 height 12
select select "30"
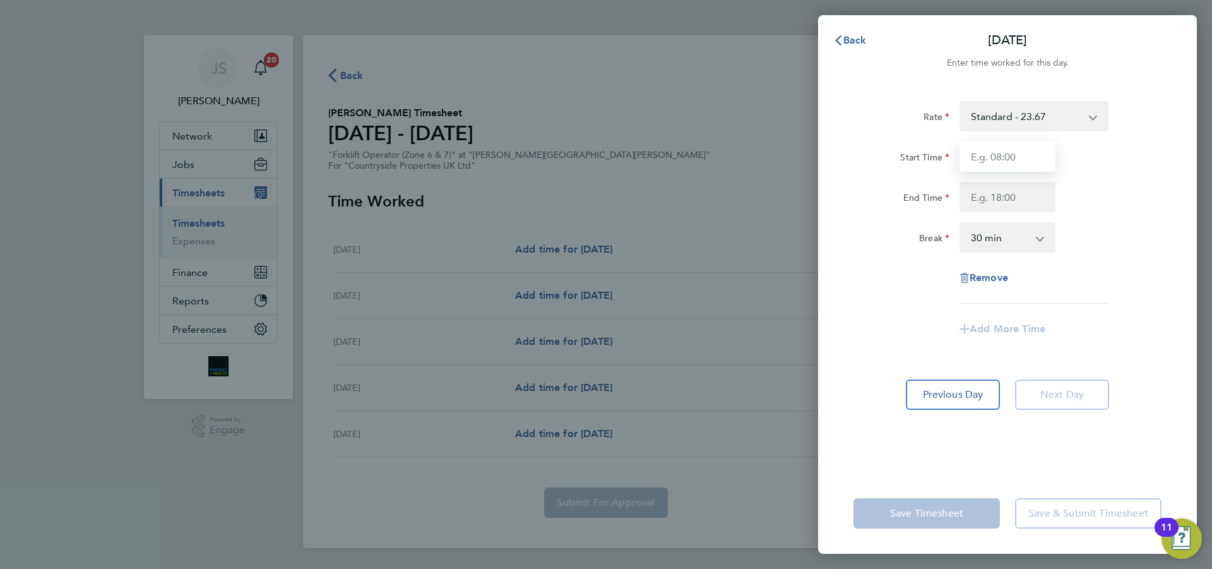
click at [1003, 167] on input "Start Time" at bounding box center [1008, 156] width 96 height 30
type input "07:30"
click at [1000, 193] on input "End Time" at bounding box center [1008, 197] width 96 height 30
type input "17:00"
click at [1173, 37] on span "Cancel" at bounding box center [1167, 40] width 36 height 12
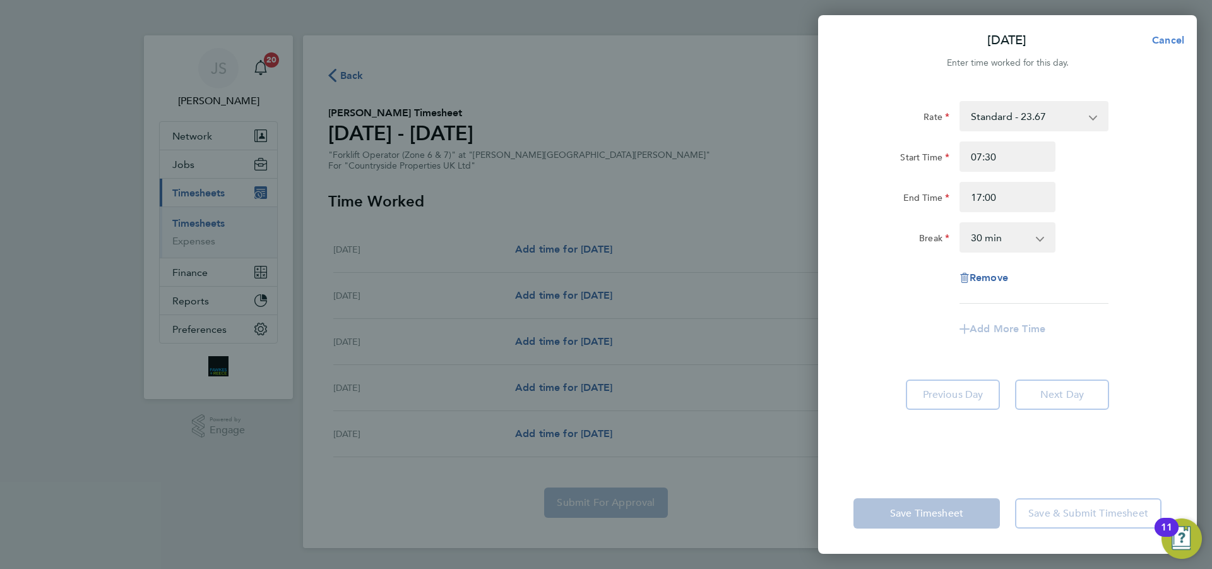
select select "30"
click at [847, 36] on span "Back" at bounding box center [855, 40] width 23 height 12
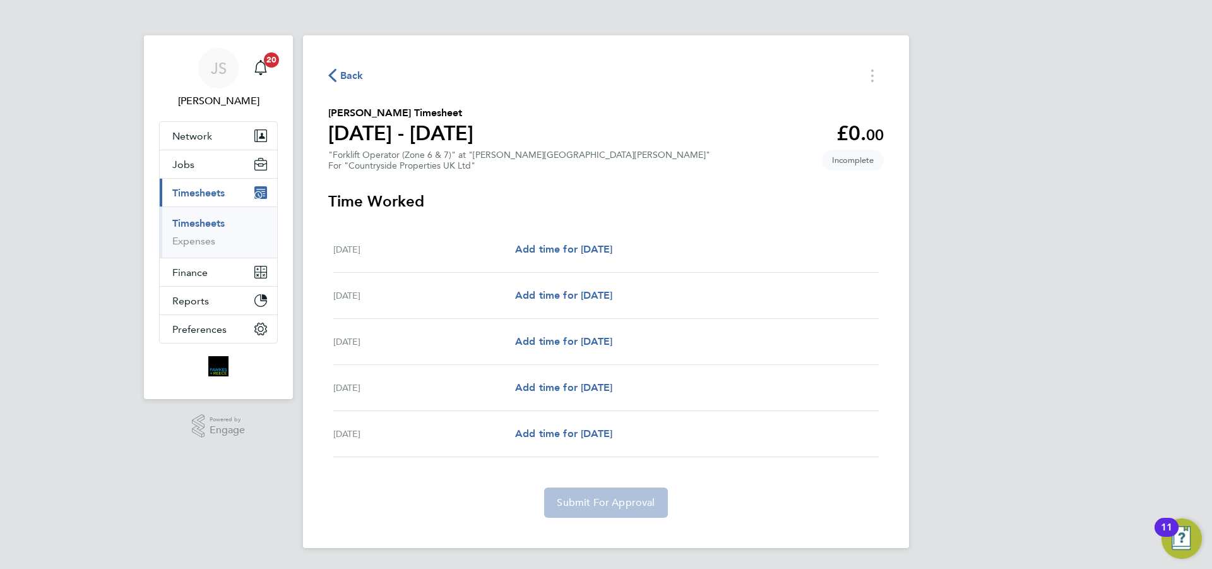
click at [335, 69] on icon "button" at bounding box center [332, 75] width 8 height 13
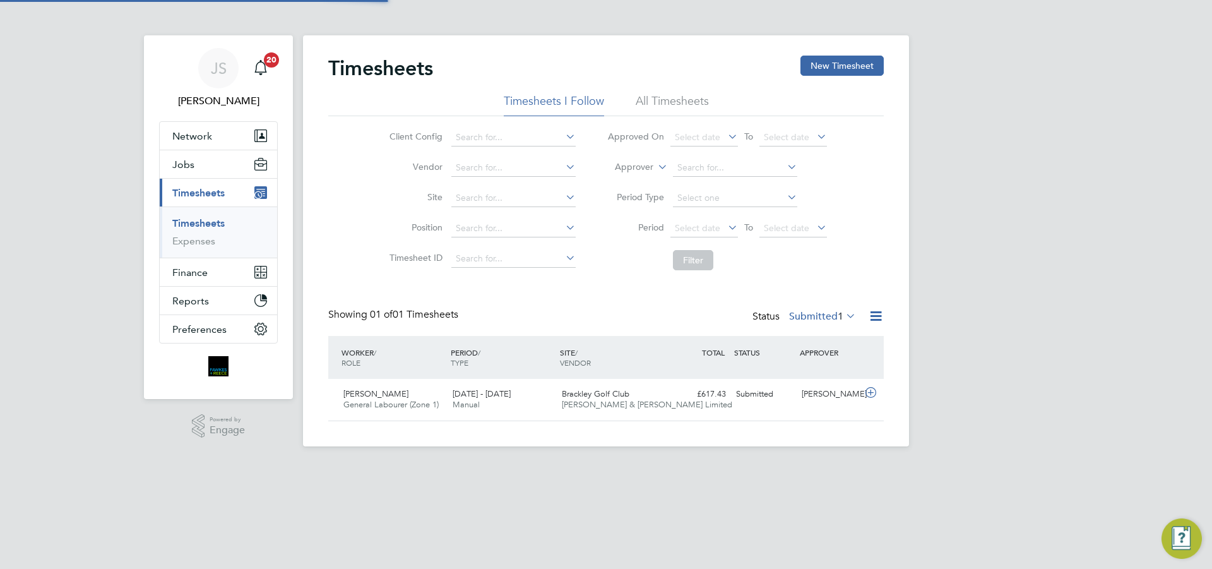
scroll to position [6, 6]
click at [839, 50] on div "Timesheets New Timesheet Timesheets I Follow All Timesheets Client Config Vendo…" at bounding box center [606, 240] width 606 height 411
click at [837, 64] on button "New Timesheet" at bounding box center [842, 66] width 83 height 20
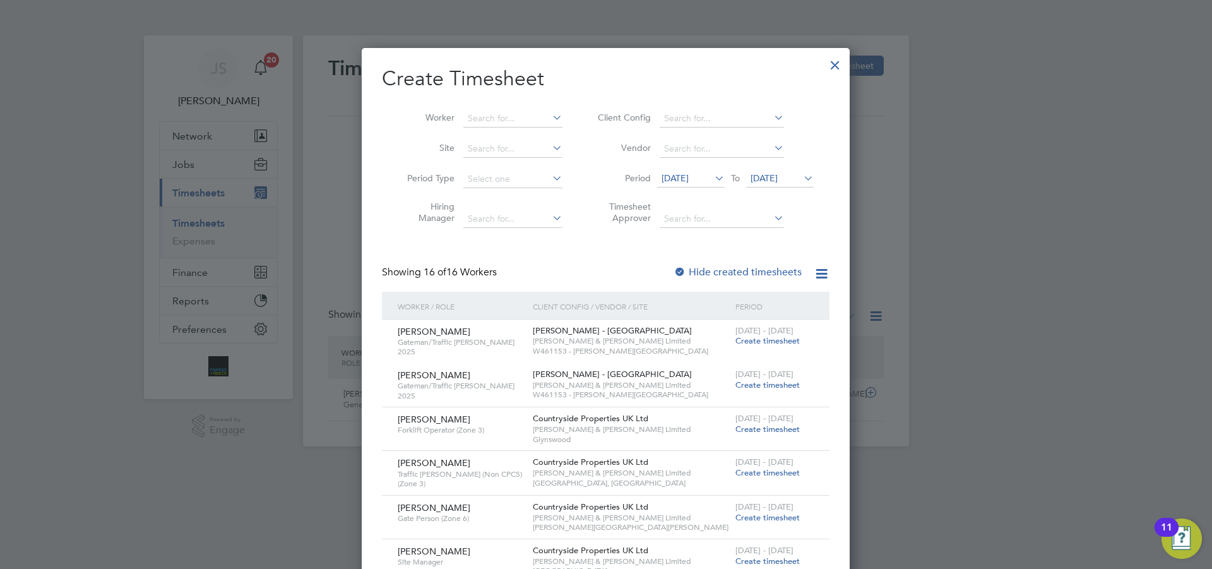
click at [686, 275] on div at bounding box center [680, 272] width 13 height 13
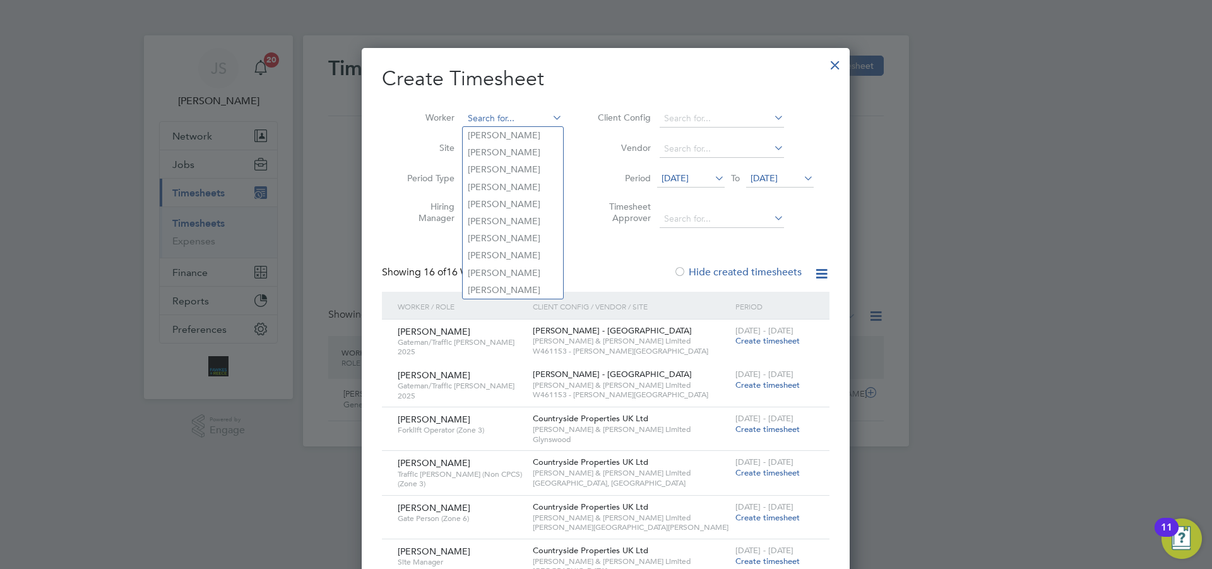
click at [468, 116] on input at bounding box center [512, 119] width 99 height 18
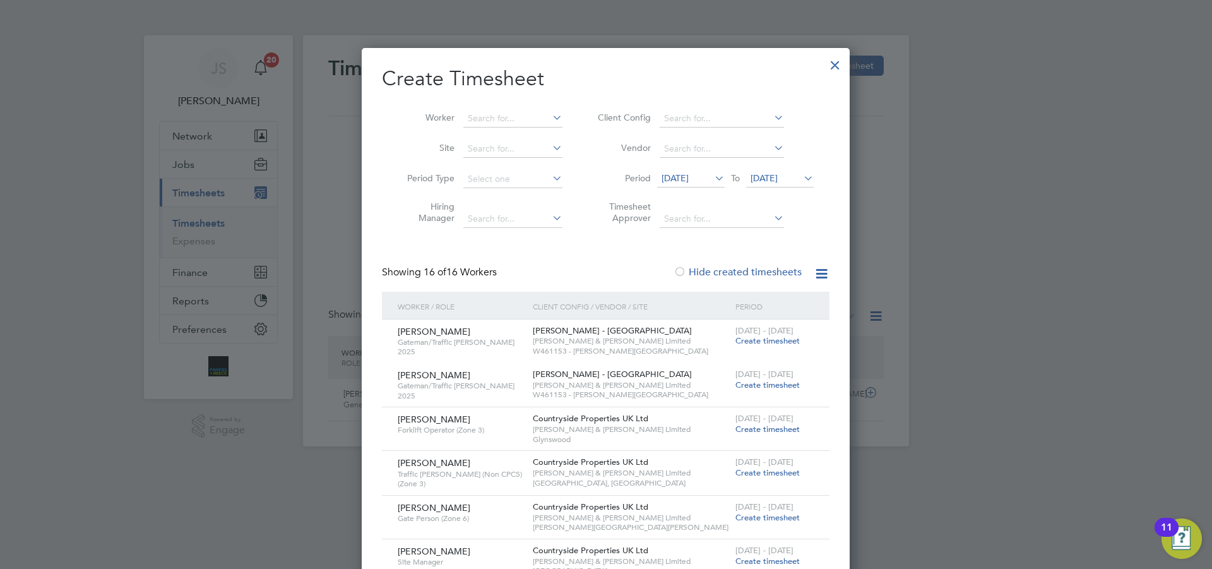
click at [712, 176] on icon at bounding box center [712, 178] width 0 height 18
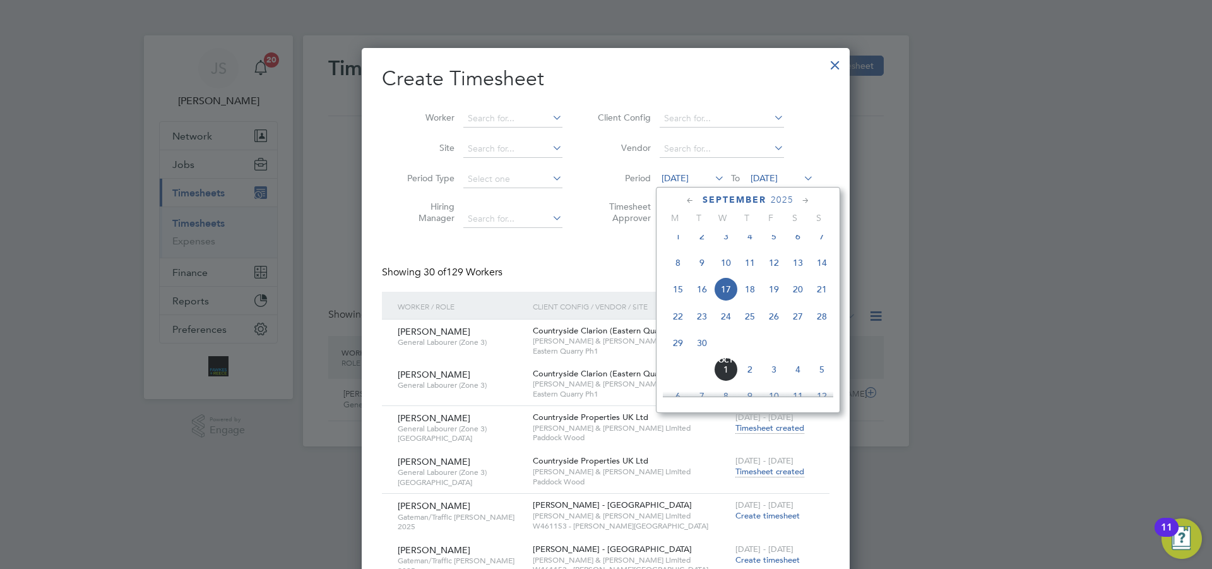
click at [775, 323] on span "26" at bounding box center [774, 316] width 24 height 24
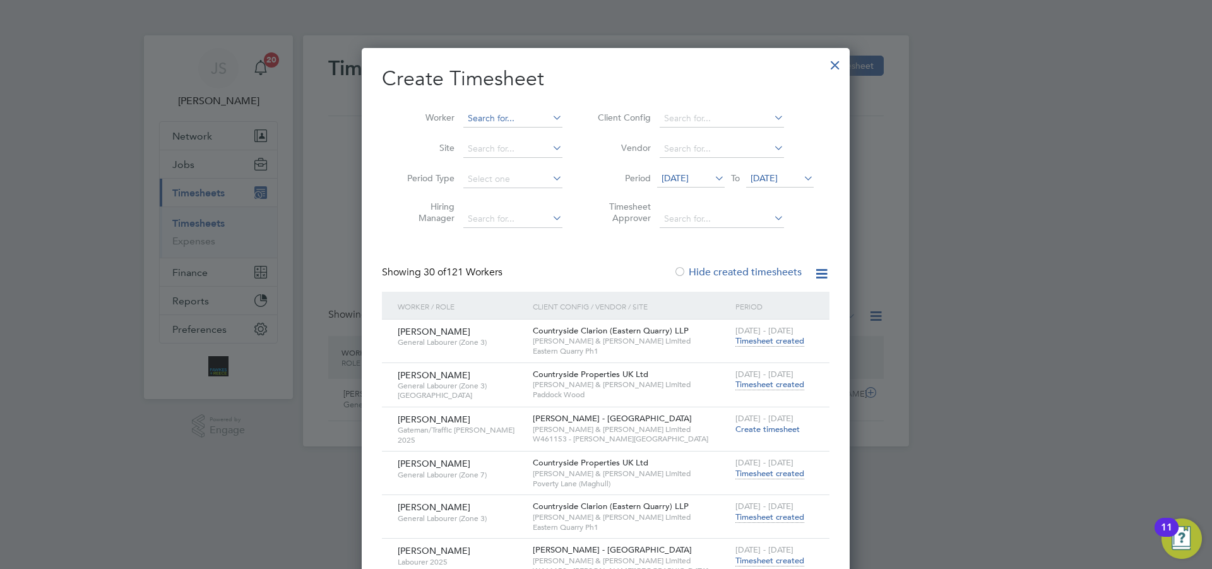
click at [509, 112] on input at bounding box center [512, 119] width 99 height 18
click at [524, 132] on li "[PERSON_NAME]" at bounding box center [521, 135] width 116 height 17
type input "[PERSON_NAME]"
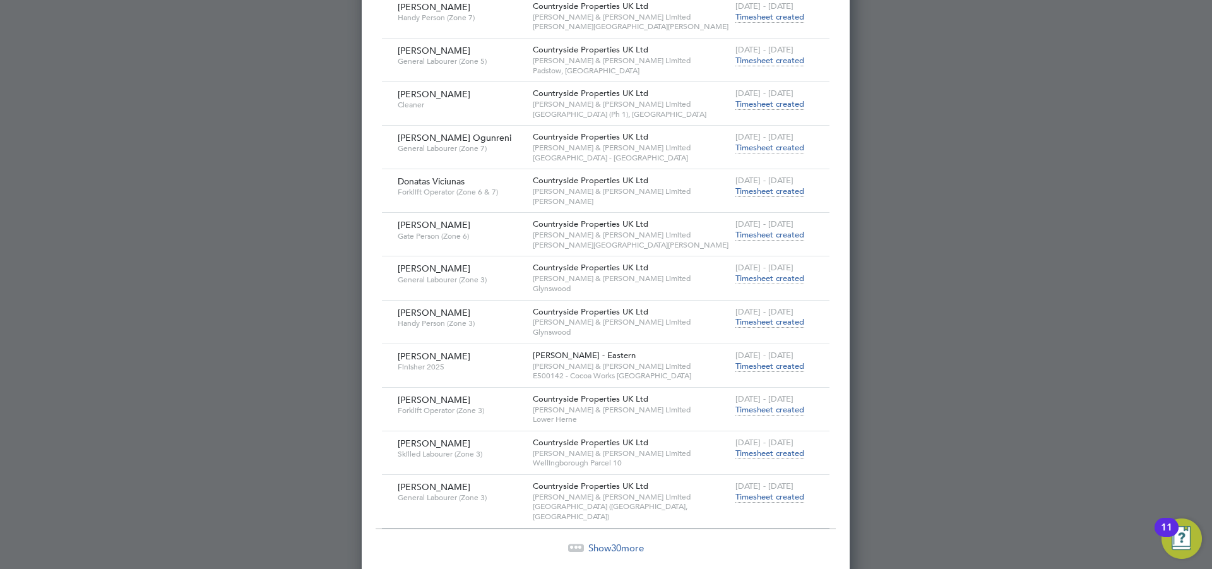
click at [609, 542] on span "Show 30 more" at bounding box center [616, 548] width 56 height 12
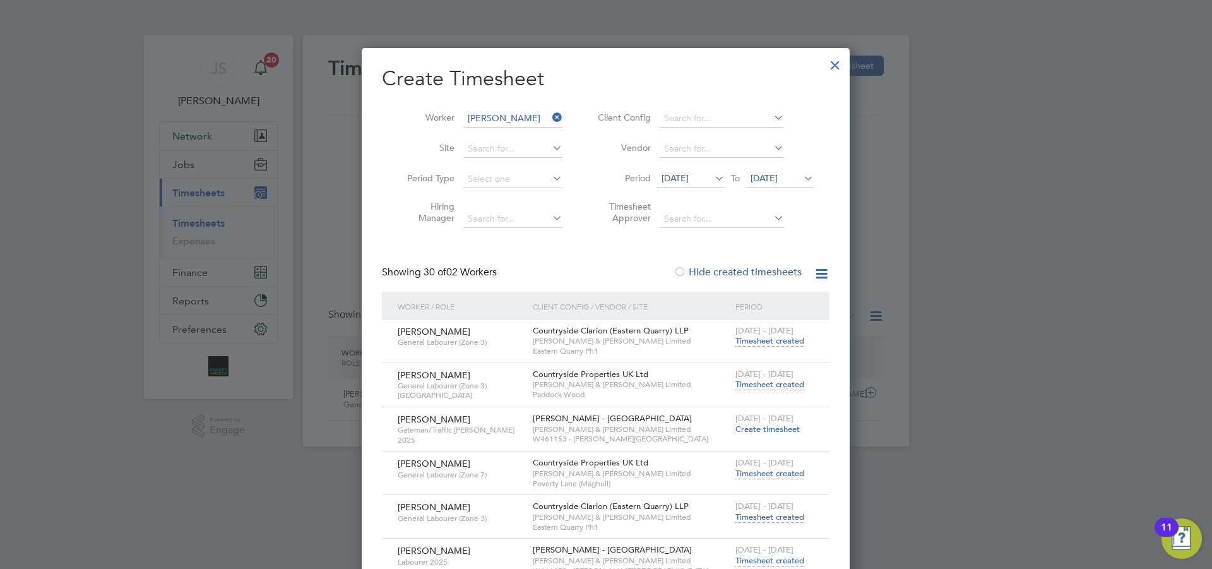
drag, startPoint x: 602, startPoint y: 253, endPoint x: 554, endPoint y: 270, distance: 51.5
click at [554, 270] on div "Showing 30 of 02 Workers Hide created timesheets" at bounding box center [606, 279] width 448 height 26
drag, startPoint x: 570, startPoint y: 266, endPoint x: 580, endPoint y: 250, distance: 19.1
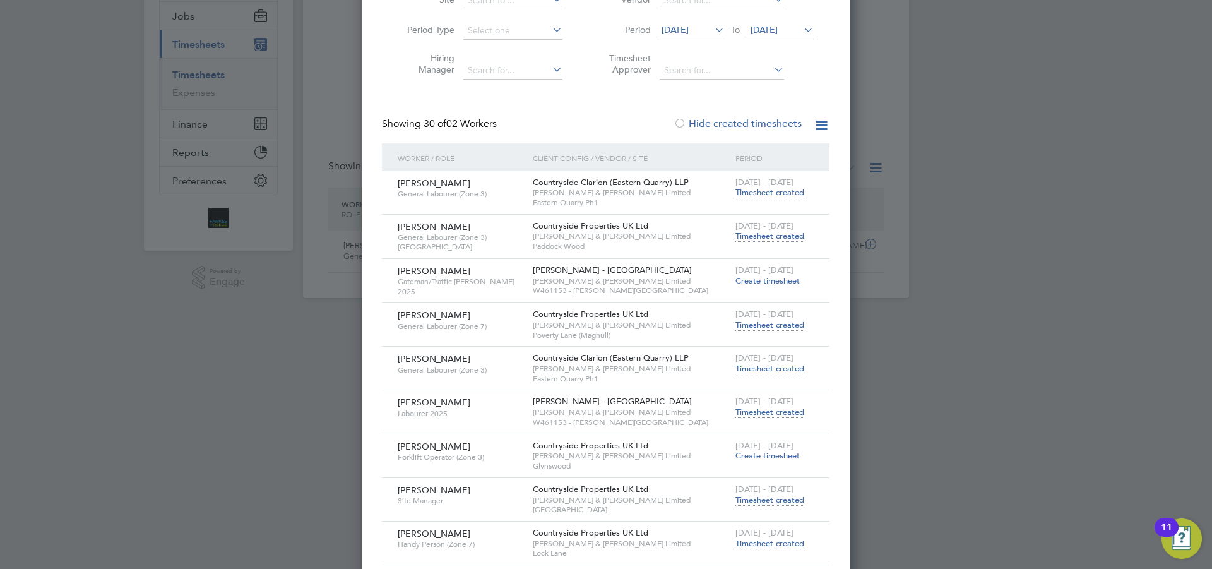
drag, startPoint x: 574, startPoint y: 271, endPoint x: 580, endPoint y: 296, distance: 25.4
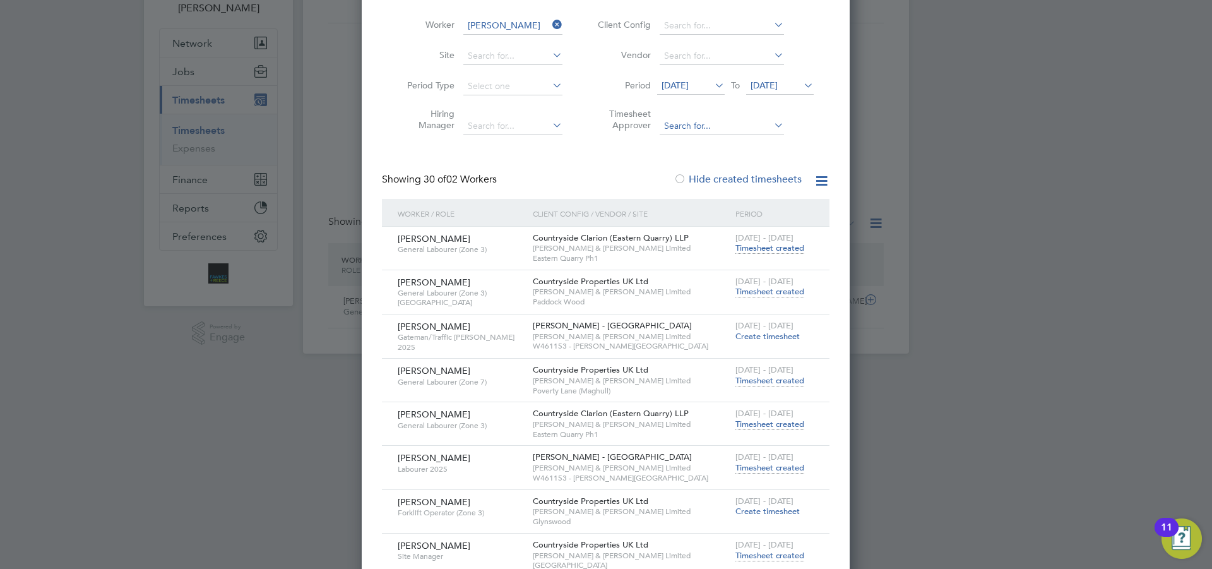
scroll to position [0, 0]
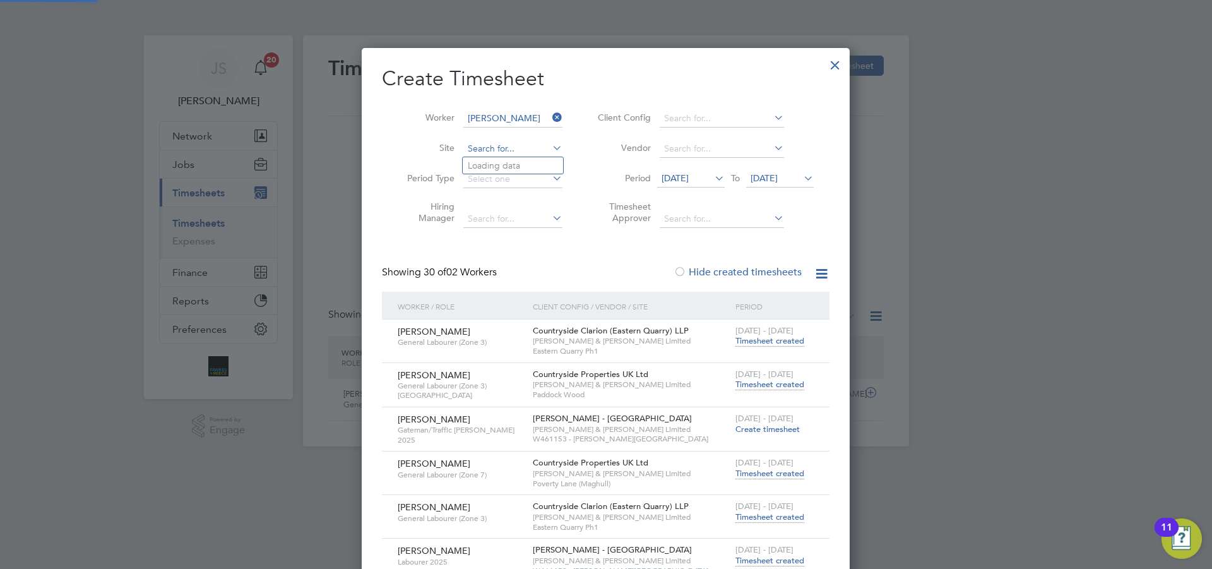
click at [513, 152] on input at bounding box center [512, 149] width 99 height 18
click at [510, 188] on li "Brac kley Golf Club" at bounding box center [550, 182] width 174 height 17
type input "Brackley Golf Club"
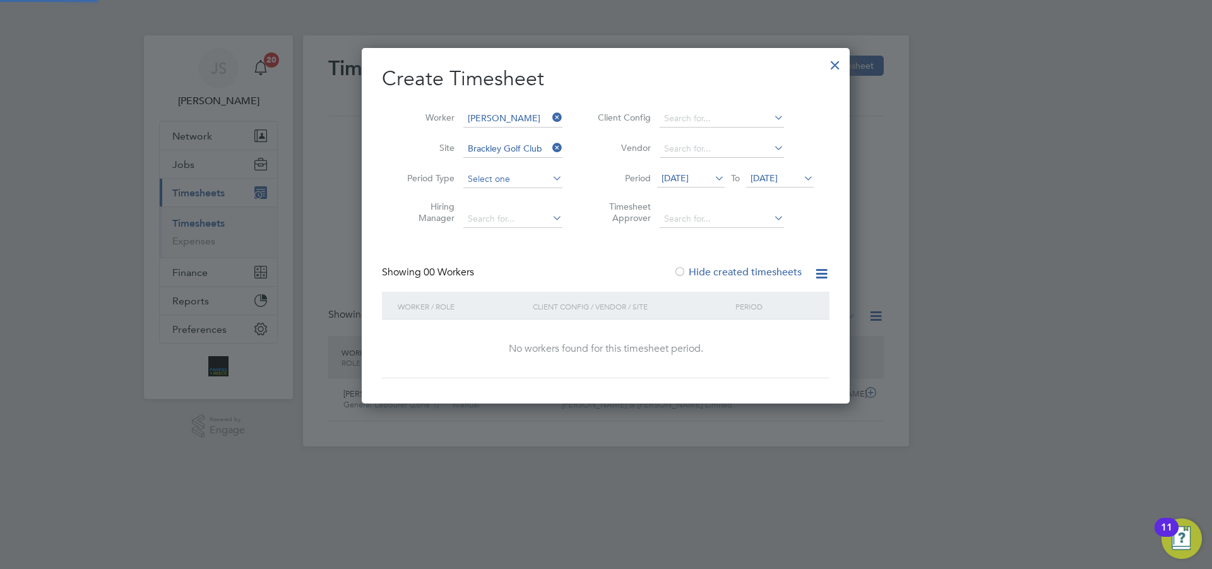
scroll to position [356, 489]
click at [753, 273] on label "Hide created timesheets" at bounding box center [738, 272] width 128 height 13
click at [753, 272] on label "Hide created timesheets" at bounding box center [738, 272] width 128 height 13
click at [832, 67] on div at bounding box center [835, 62] width 23 height 23
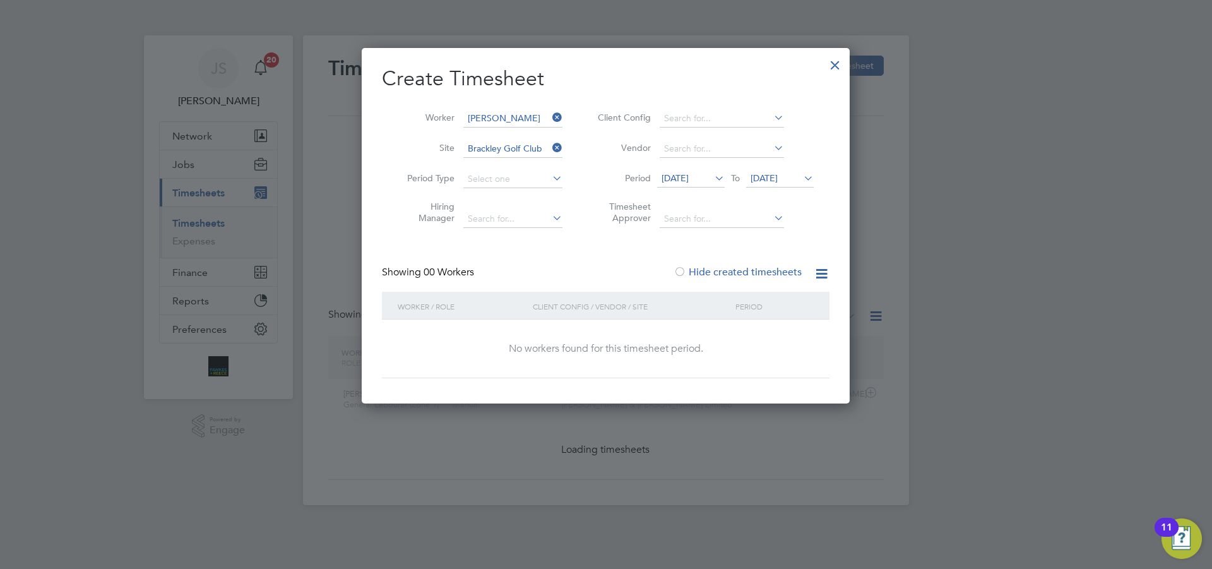
scroll to position [32, 110]
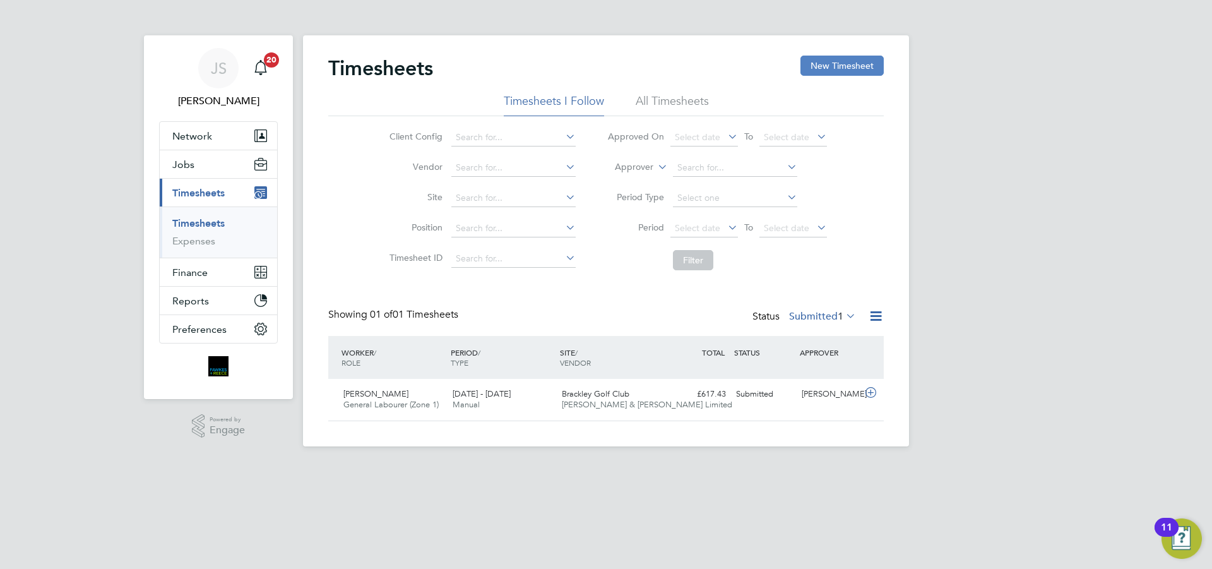
click at [874, 67] on button "New Timesheet" at bounding box center [842, 66] width 83 height 20
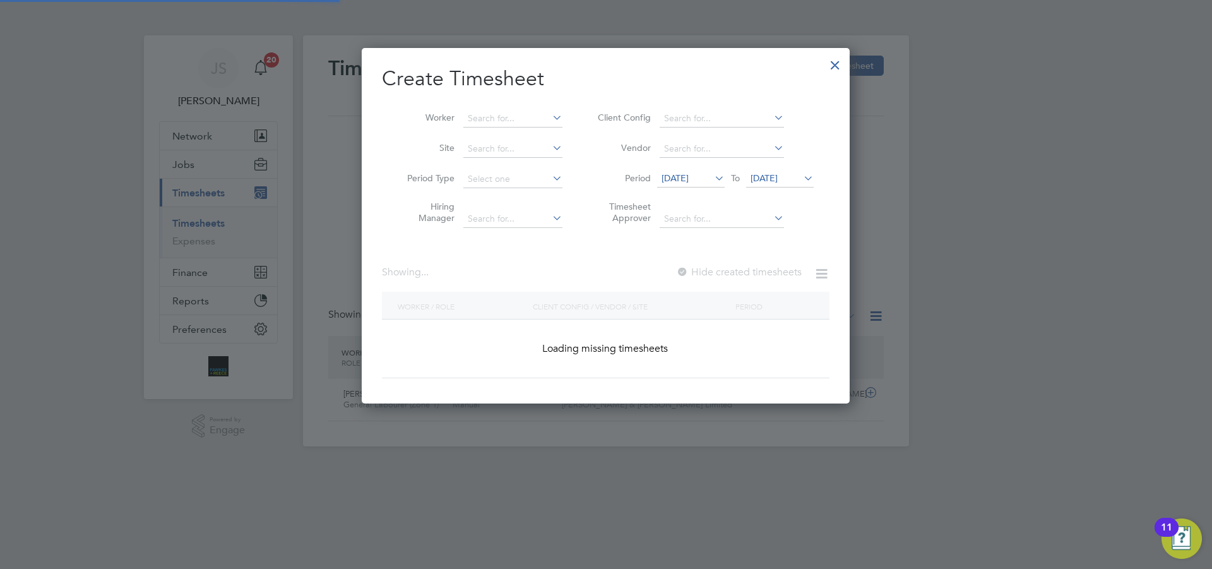
scroll to position [356, 489]
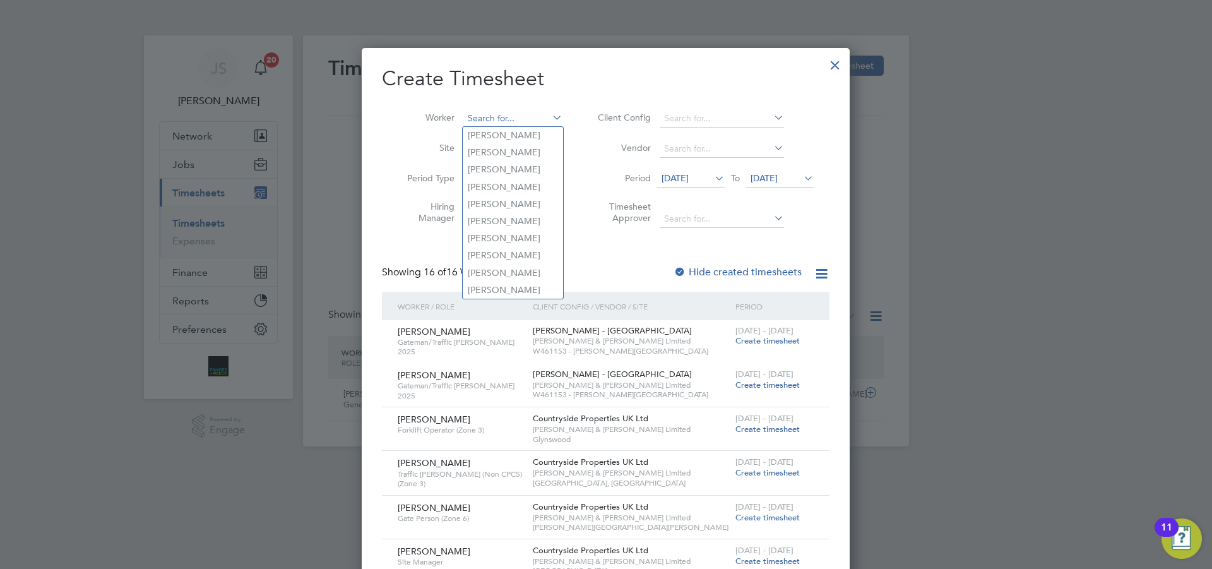
click at [477, 117] on input at bounding box center [512, 119] width 99 height 18
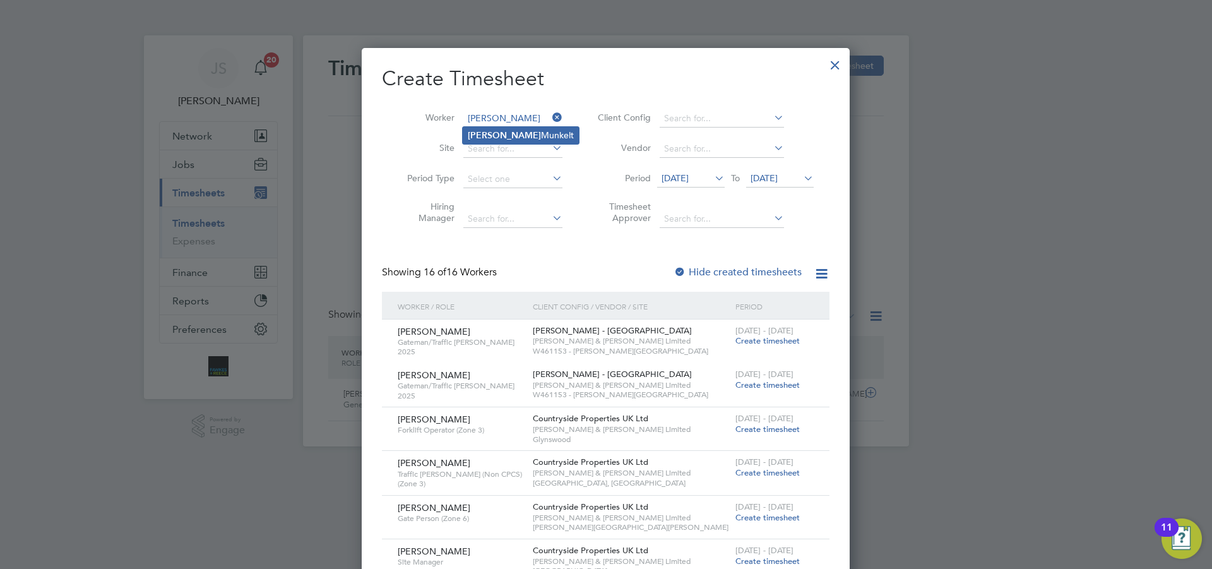
click at [486, 133] on b "[PERSON_NAME]" at bounding box center [504, 135] width 73 height 11
type input "[PERSON_NAME]"
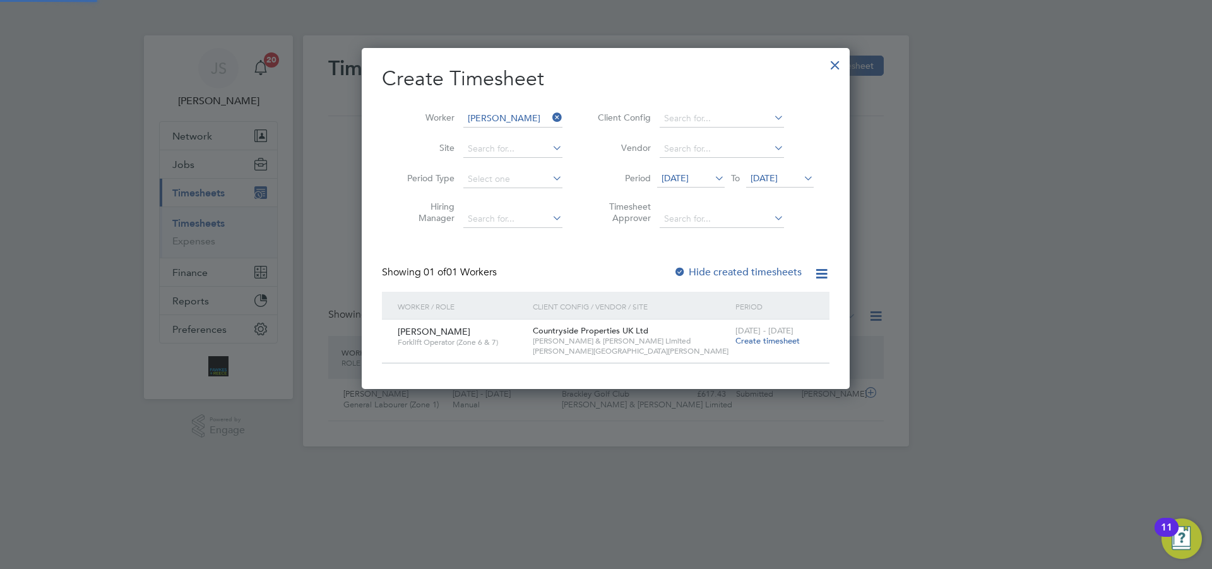
scroll to position [340, 489]
click at [697, 272] on label "Hide created timesheets" at bounding box center [738, 272] width 128 height 13
click at [712, 178] on icon at bounding box center [712, 178] width 0 height 18
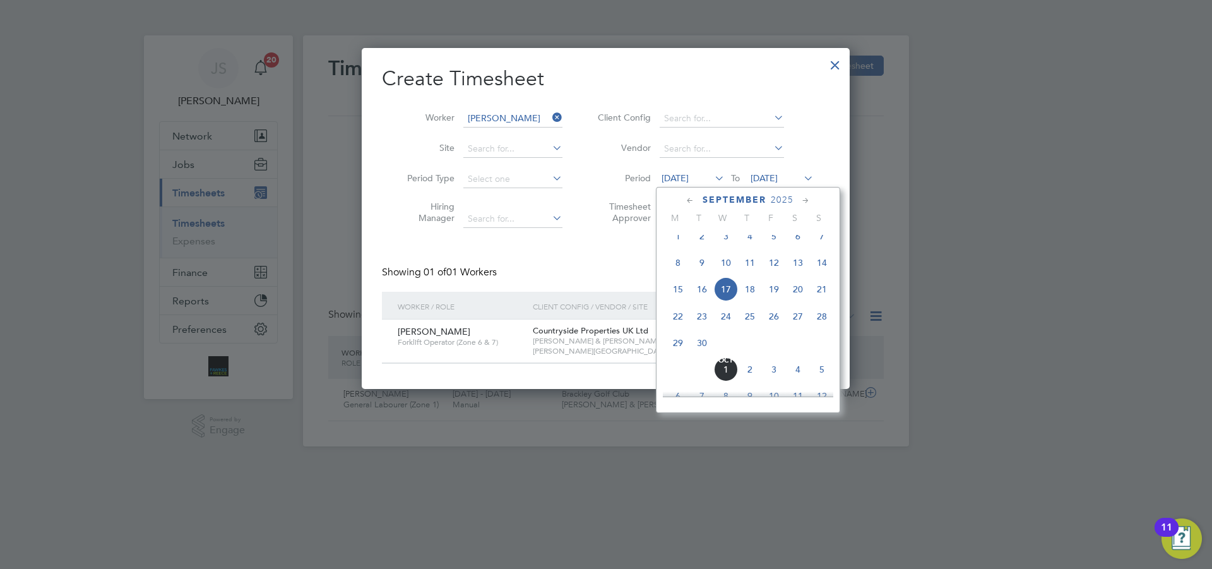
click at [777, 323] on span "26" at bounding box center [774, 316] width 24 height 24
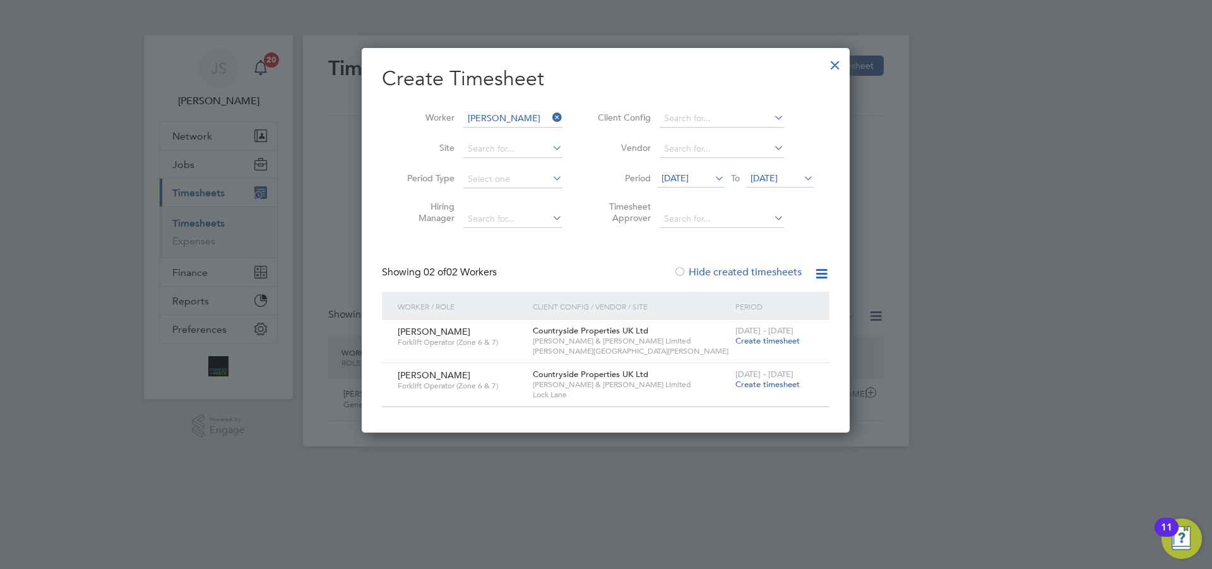
click at [786, 379] on span "Create timesheet" at bounding box center [768, 384] width 64 height 11
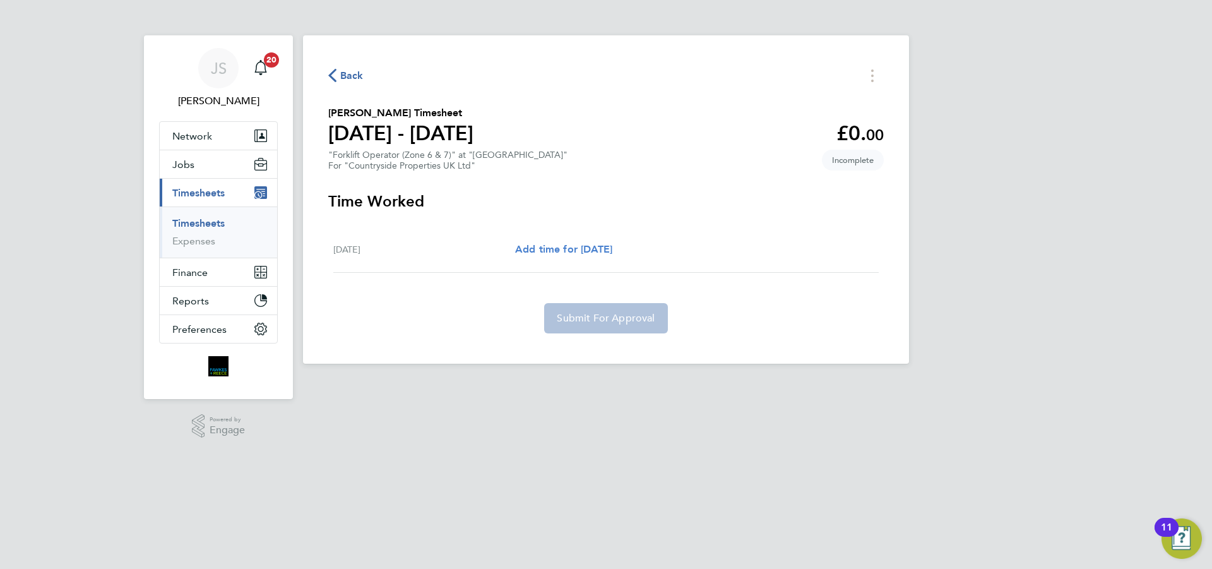
click at [555, 244] on span "Add time for [DATE]" at bounding box center [563, 249] width 97 height 12
select select "30"
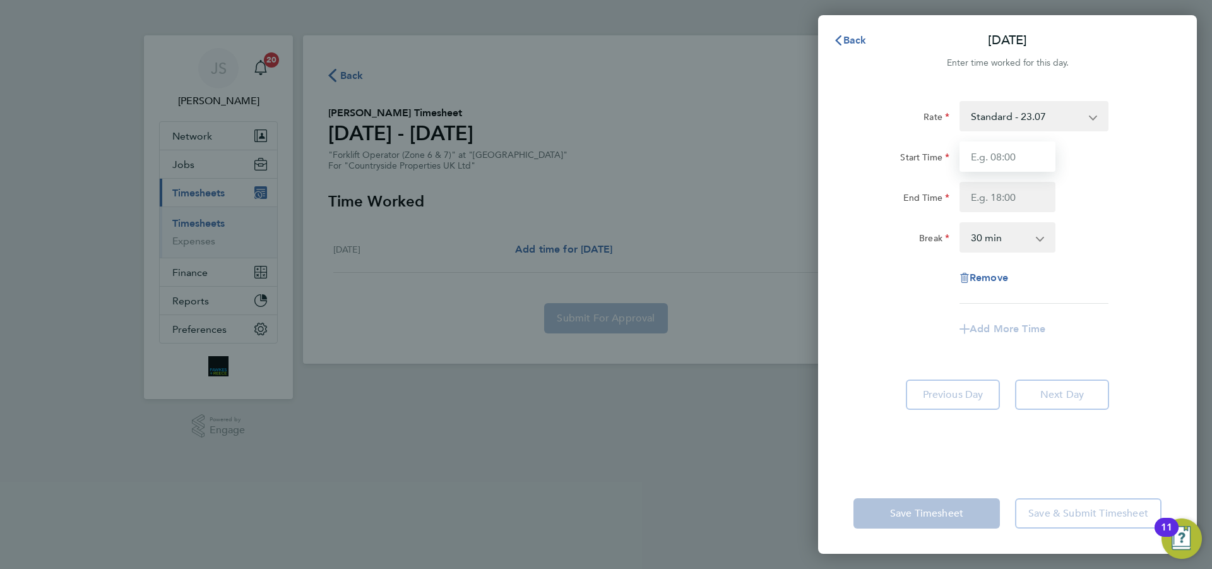
click at [987, 159] on input "Start Time" at bounding box center [1008, 156] width 96 height 30
type input "07:30"
click at [1017, 191] on input "End Time" at bounding box center [1008, 197] width 96 height 30
type input "17:00"
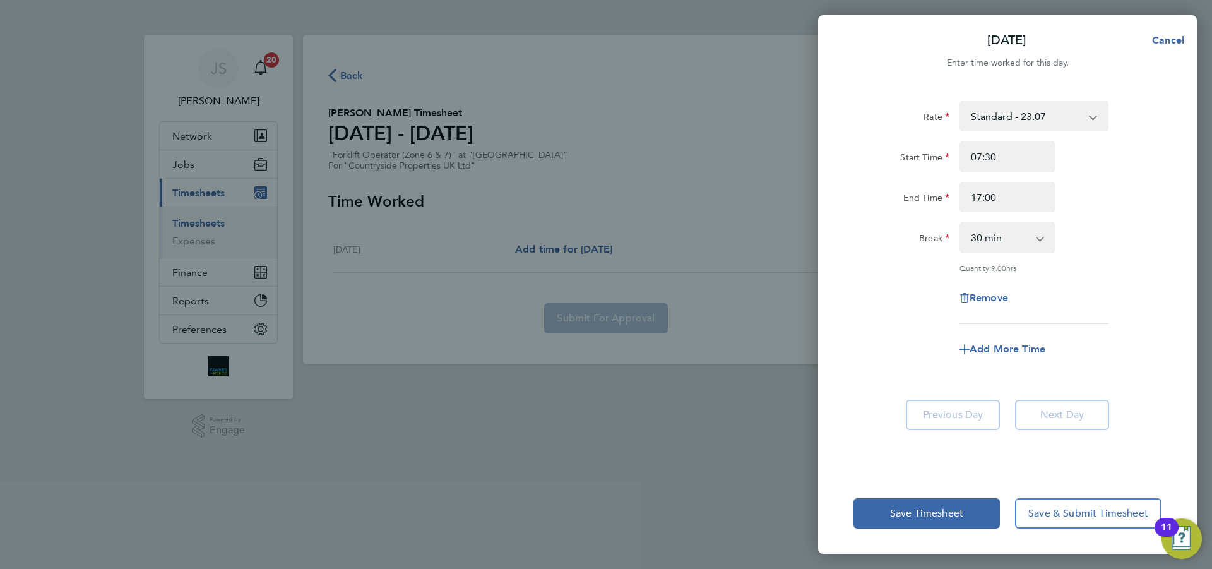
click at [861, 262] on div "Rate Standard - 23.07 Start Time 07:30 End Time 17:00 Break 0 min 15 min 30 min…" at bounding box center [1008, 212] width 308 height 223
click at [986, 513] on button "Save Timesheet" at bounding box center [927, 513] width 146 height 30
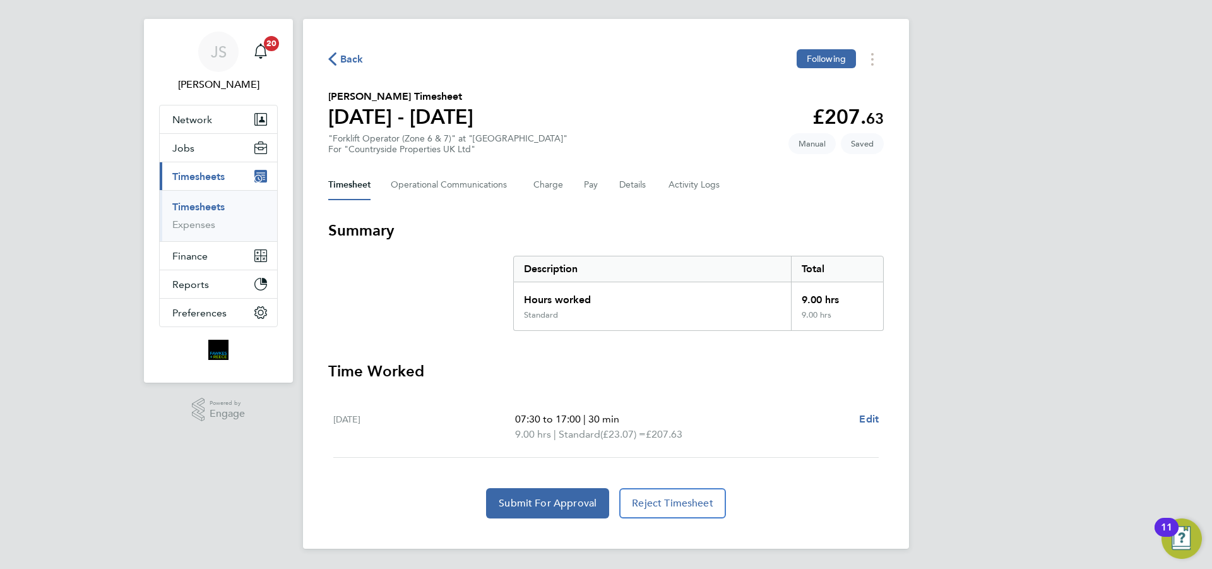
drag, startPoint x: 561, startPoint y: 430, endPoint x: 559, endPoint y: 477, distance: 46.8
click at [526, 503] on span "Submit For Approval" at bounding box center [548, 503] width 98 height 13
click at [353, 65] on span "Back" at bounding box center [351, 59] width 23 height 15
